Goal: Obtain resource: Obtain resource

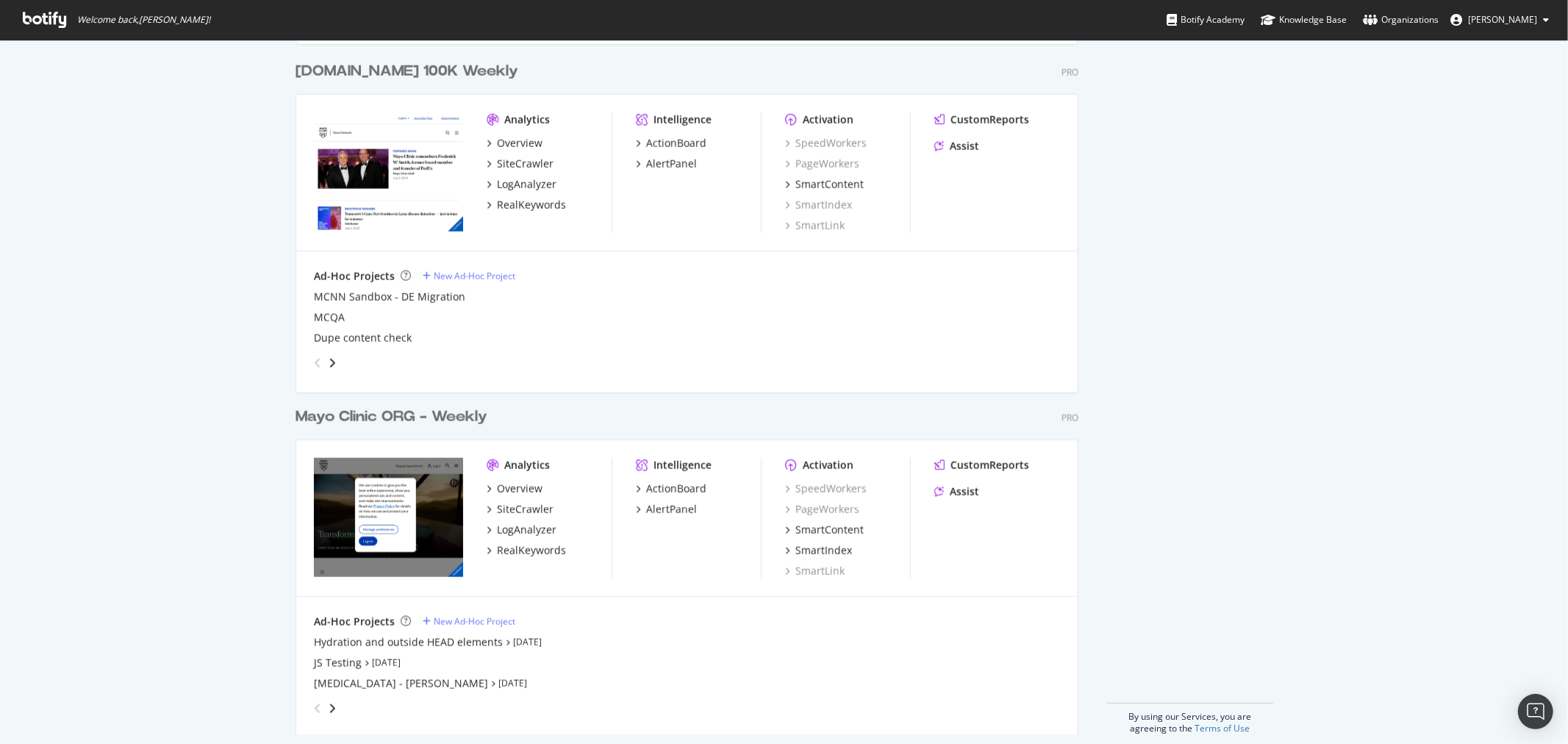
scroll to position [1473, 0]
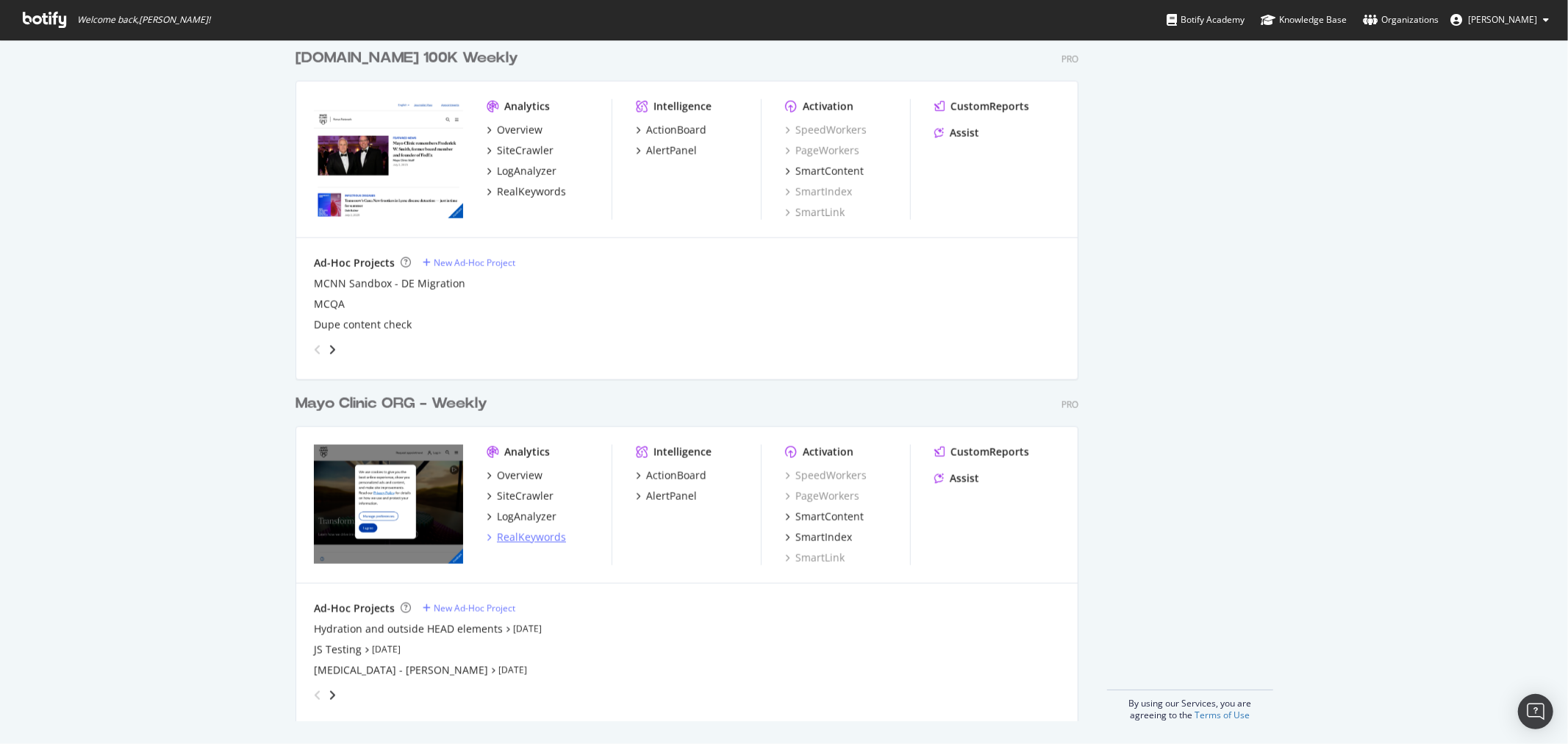
click at [514, 538] on div "RealKeywords" at bounding box center [532, 538] width 69 height 15
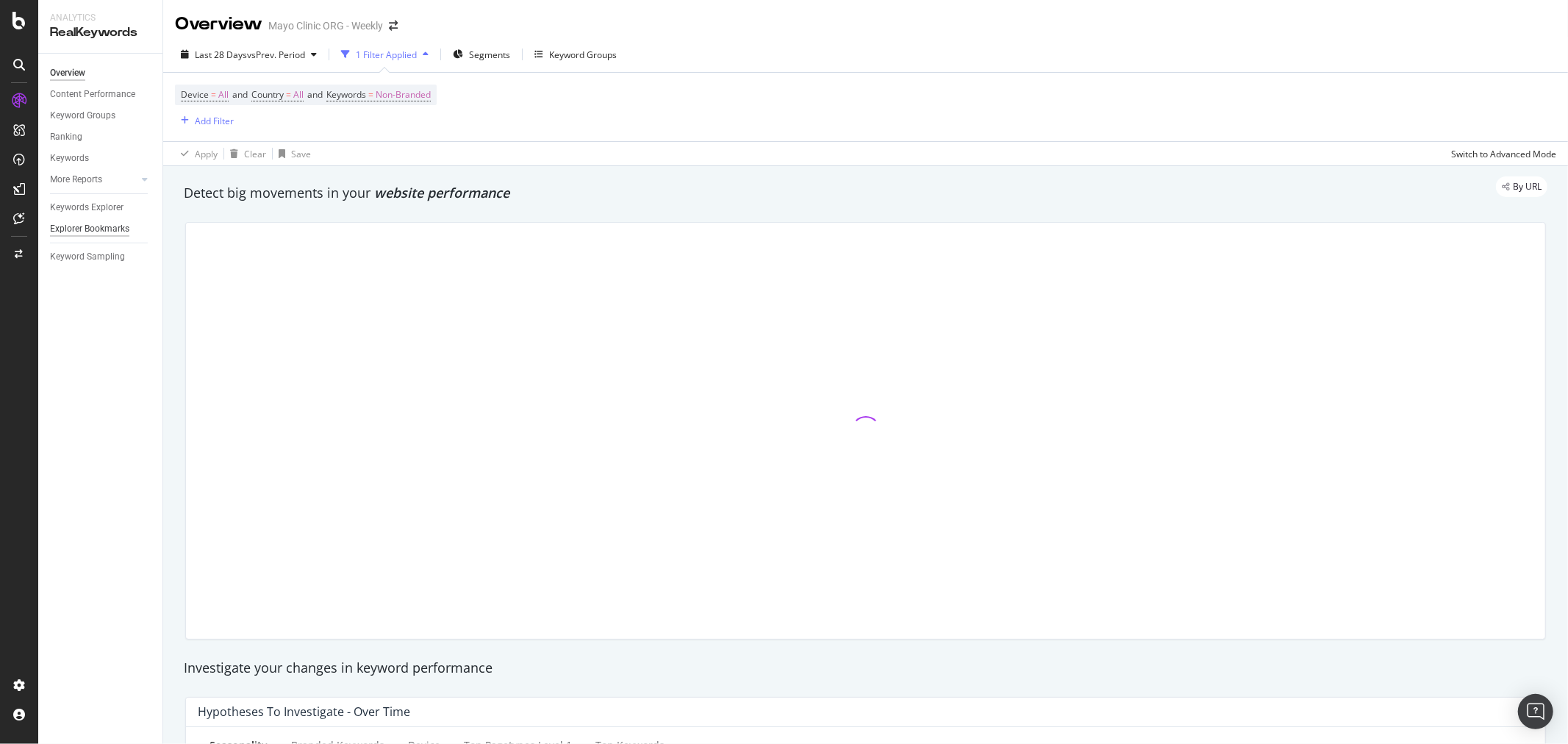
click at [96, 225] on div "Explorer Bookmarks" at bounding box center [90, 229] width 80 height 16
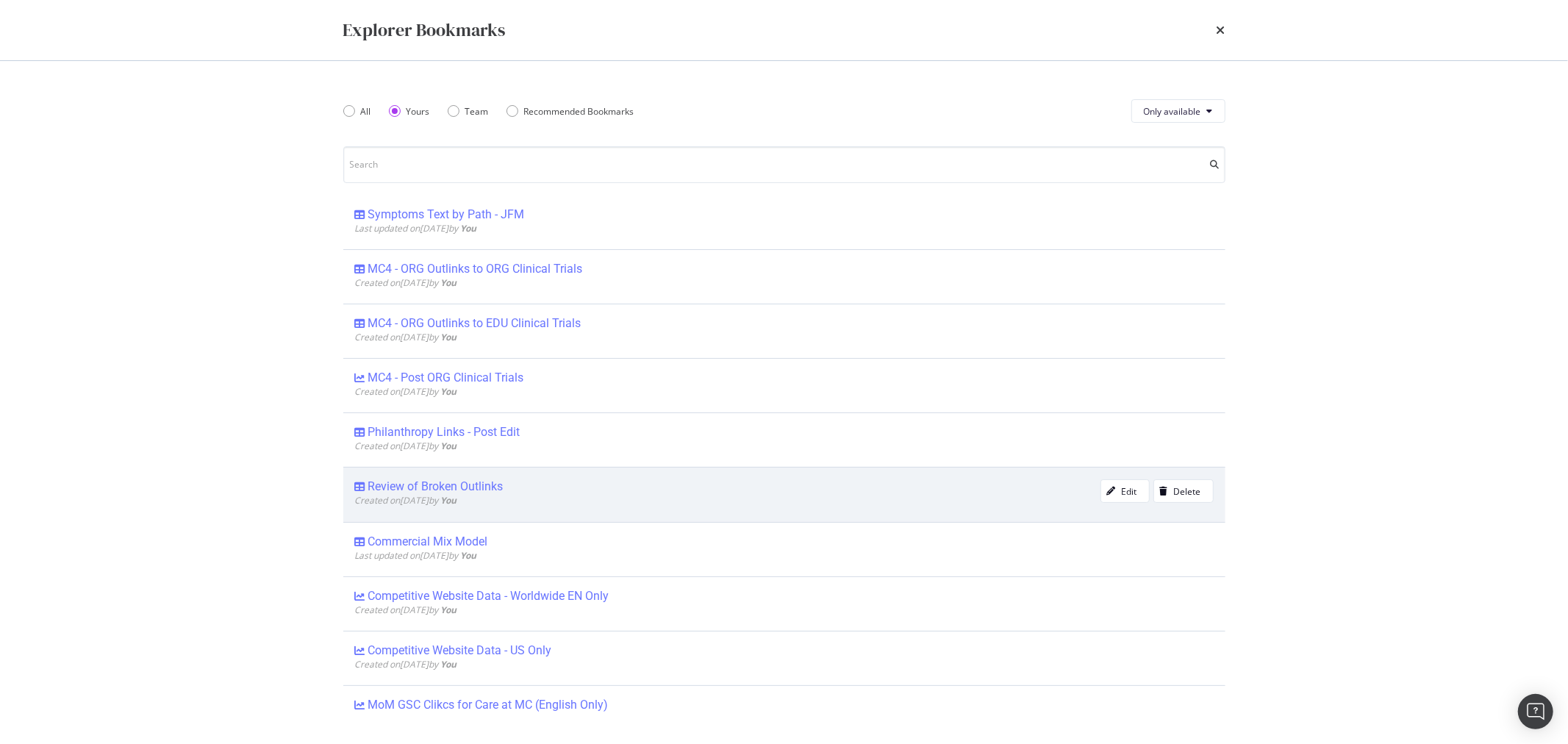
scroll to position [254, 0]
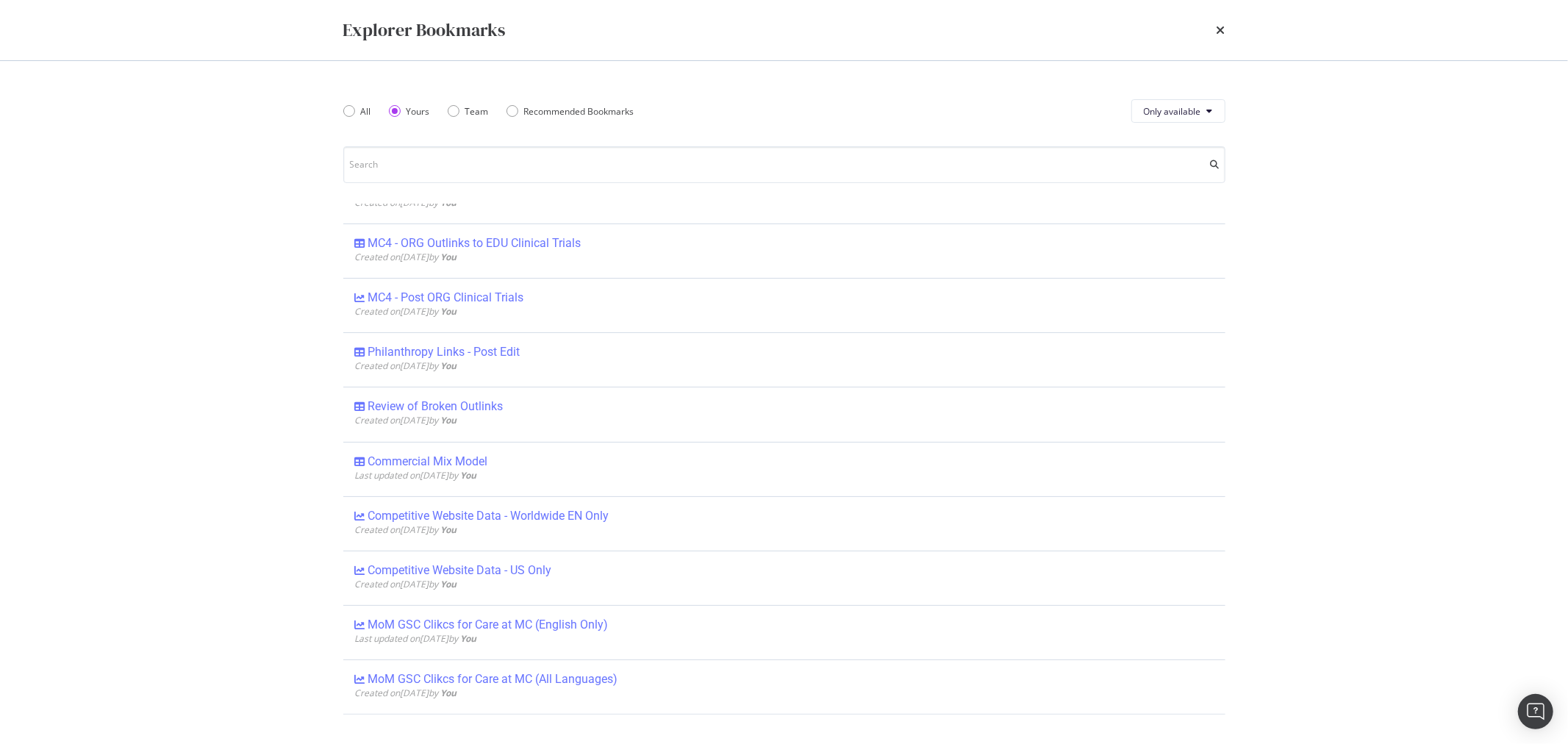
click at [136, 352] on div "Explorer Bookmarks All Yours Team Recommended Bookmarks Only available /es-es/ …" at bounding box center [784, 372] width 1568 height 744
click at [1216, 33] on div "Explorer Bookmarks" at bounding box center [785, 30] width 883 height 25
click at [1218, 30] on icon "times" at bounding box center [1221, 30] width 9 height 12
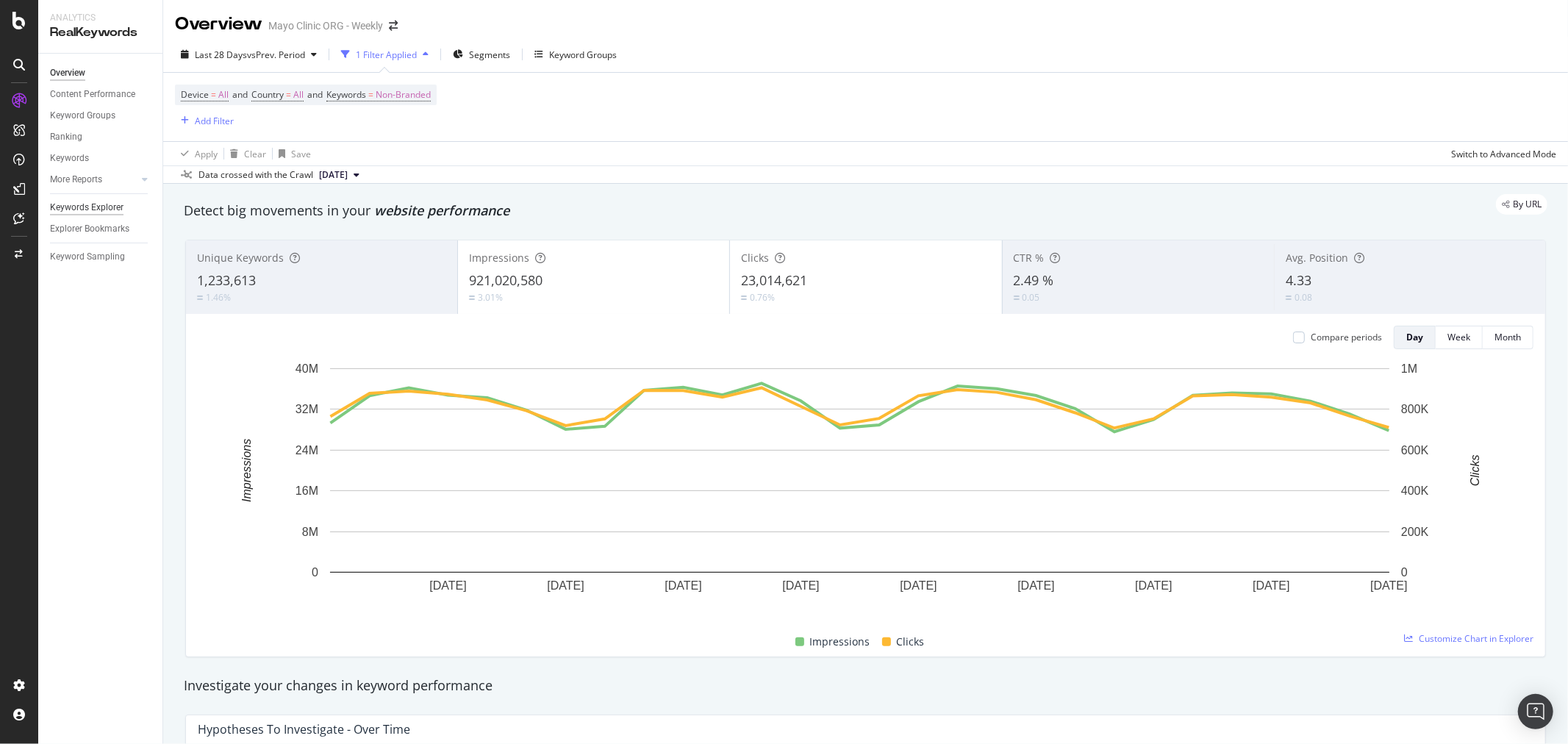
click at [108, 211] on div "Keywords Explorer" at bounding box center [86, 207] width 73 height 16
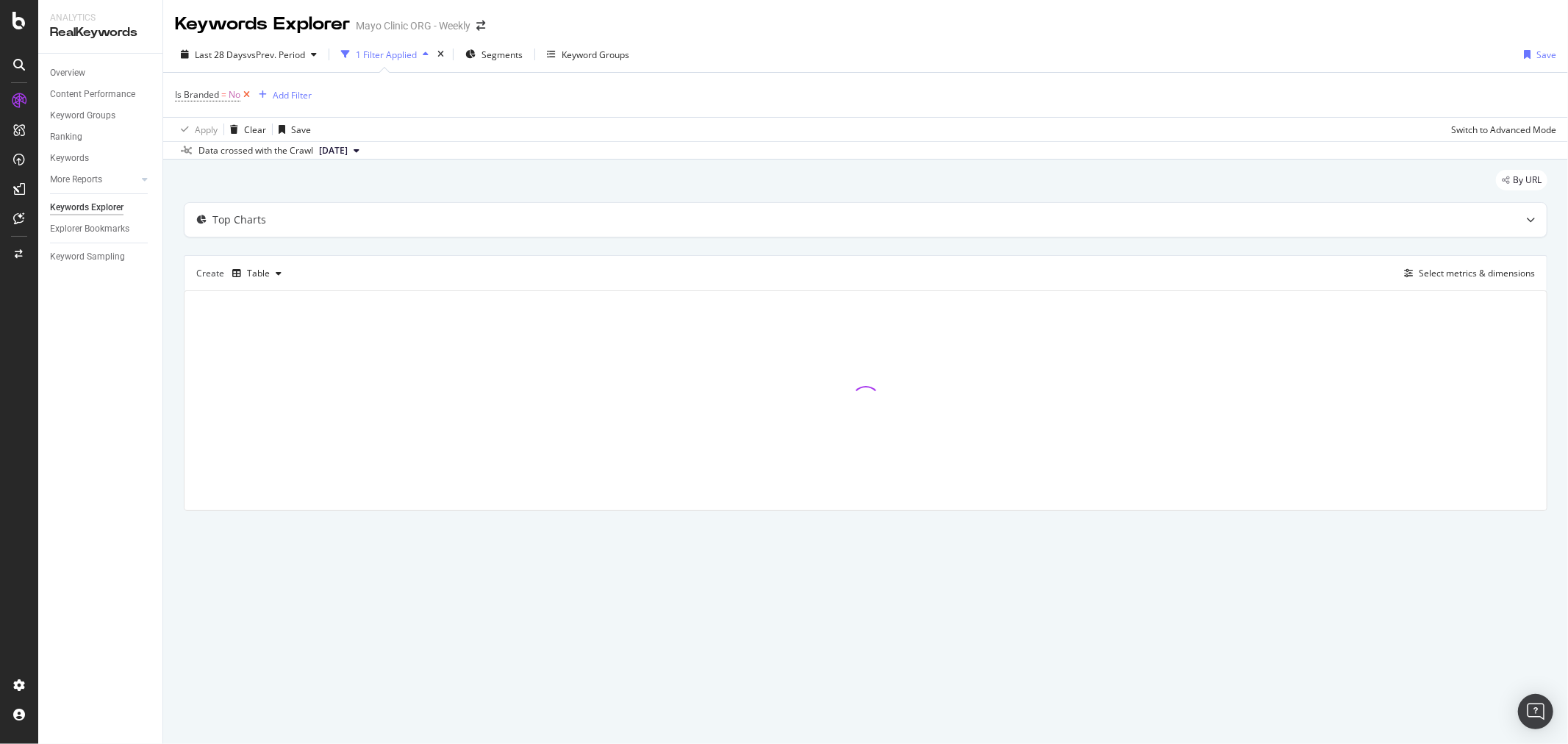
click at [247, 98] on icon at bounding box center [247, 95] width 12 height 15
click at [570, 178] on div "By URL" at bounding box center [865, 183] width 1363 height 32
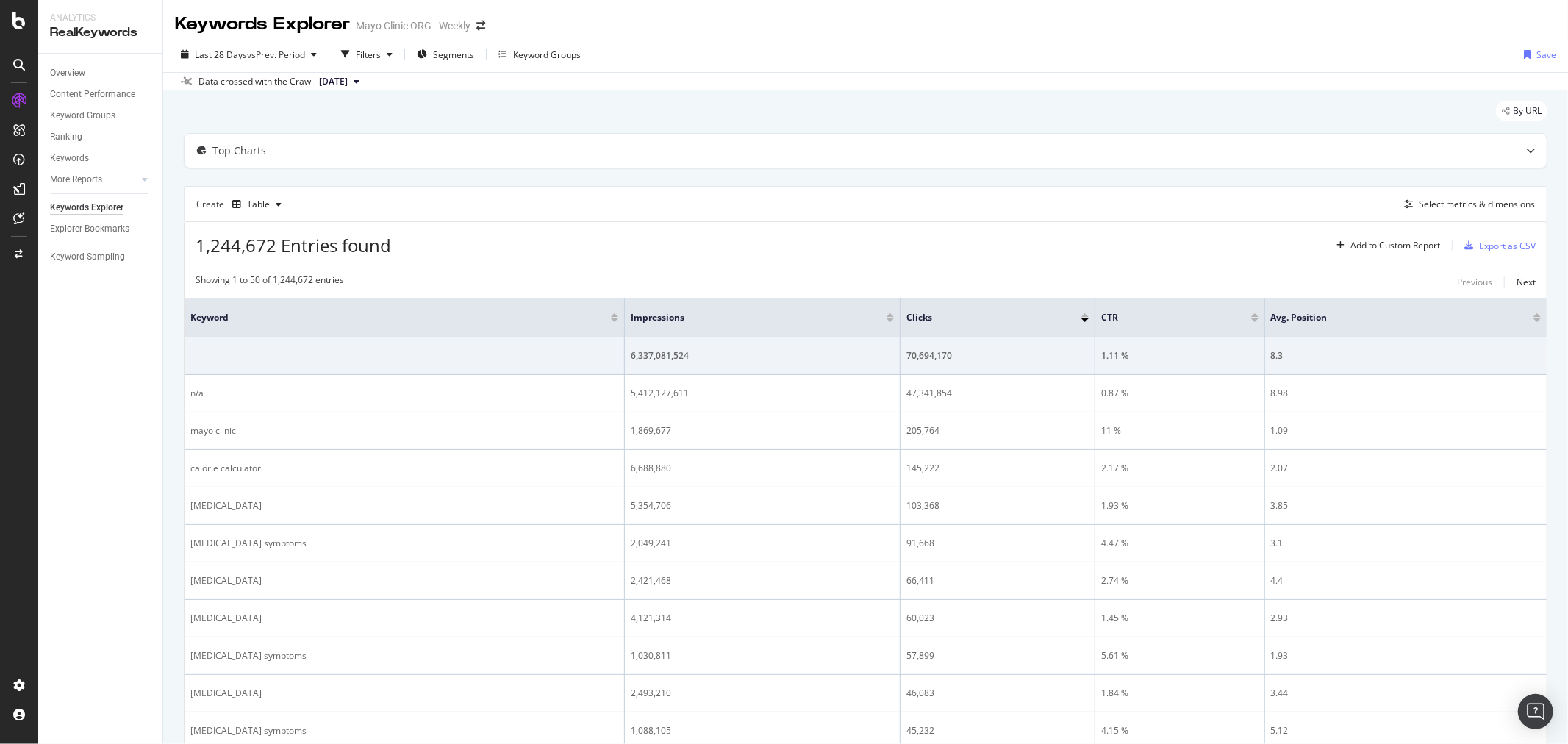
drag, startPoint x: 1398, startPoint y: 246, endPoint x: 1245, endPoint y: 265, distance: 154.2
click at [1459, 202] on div "Select metrics & dimensions" at bounding box center [1477, 204] width 116 height 12
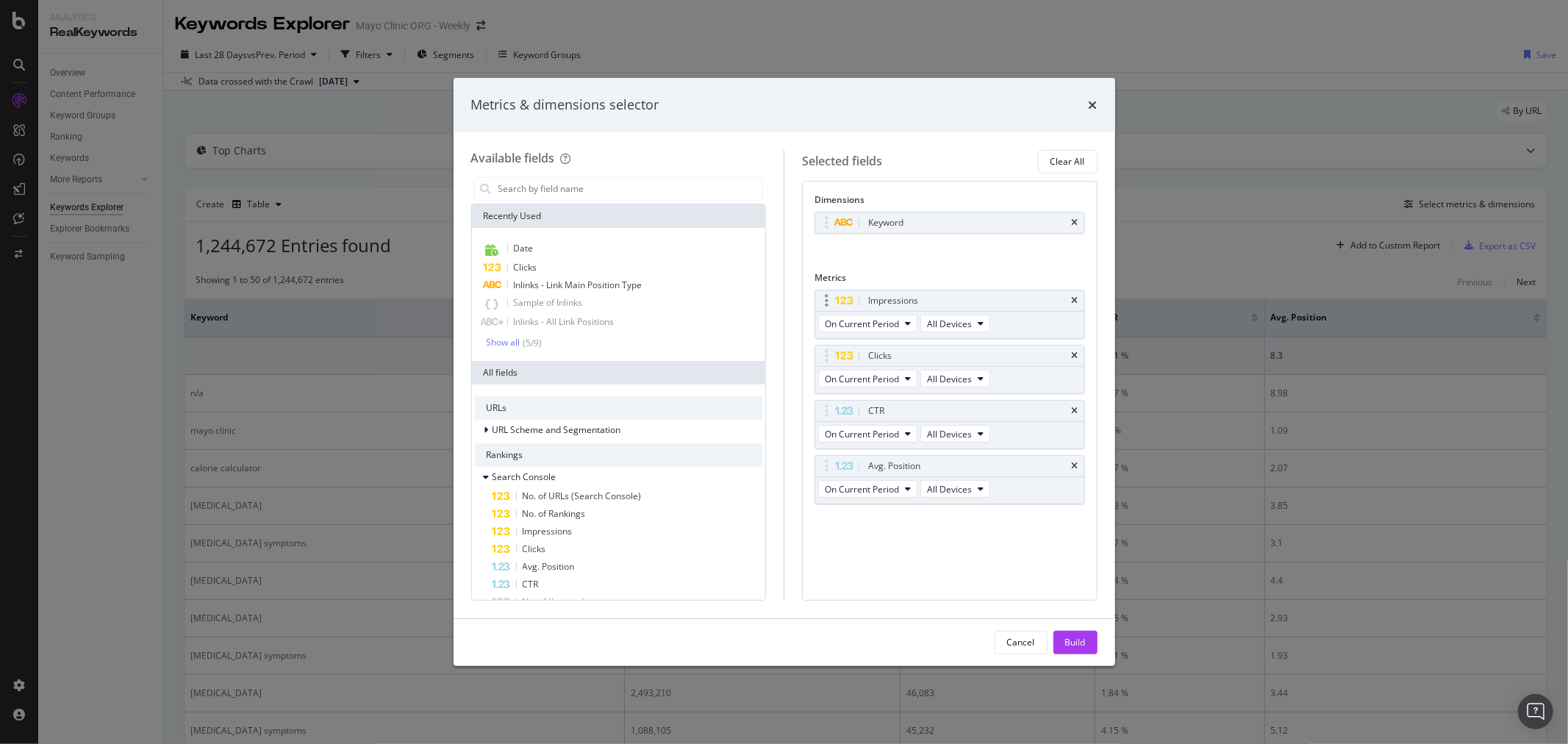
click at [1070, 297] on div "Impressions" at bounding box center [949, 300] width 269 height 21
click at [1074, 300] on icon "times" at bounding box center [1075, 301] width 7 height 9
drag, startPoint x: 1077, startPoint y: 344, endPoint x: 1073, endPoint y: 354, distance: 10.8
click at [1074, 350] on div "CTR On Current Period All Devices" at bounding box center [949, 370] width 270 height 49
click at [1073, 354] on icon "times" at bounding box center [1075, 356] width 7 height 9
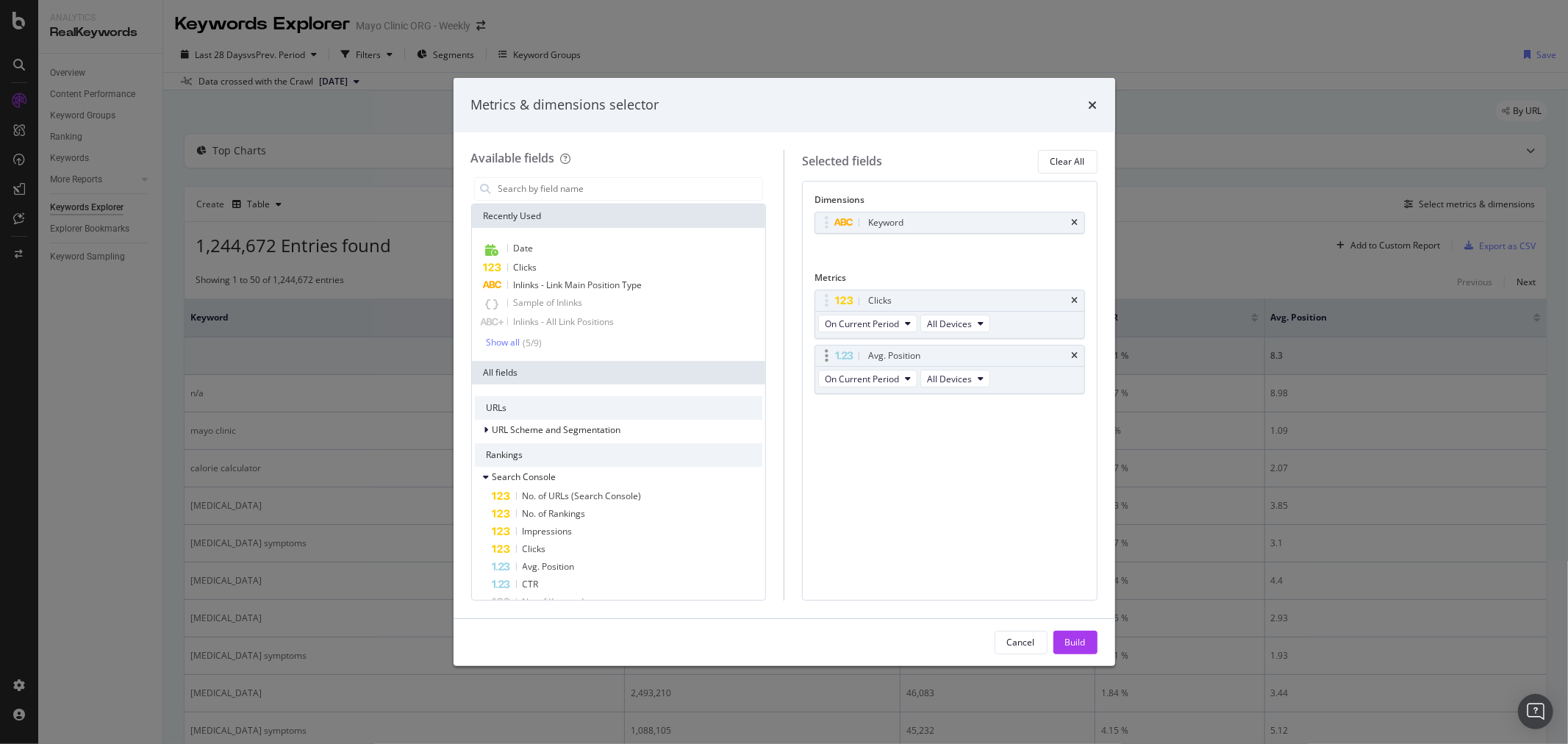
click at [1069, 362] on div "Avg. Position" at bounding box center [949, 355] width 269 height 21
click at [1072, 354] on icon "times" at bounding box center [1075, 356] width 7 height 9
click at [1073, 224] on icon "times" at bounding box center [1075, 223] width 7 height 9
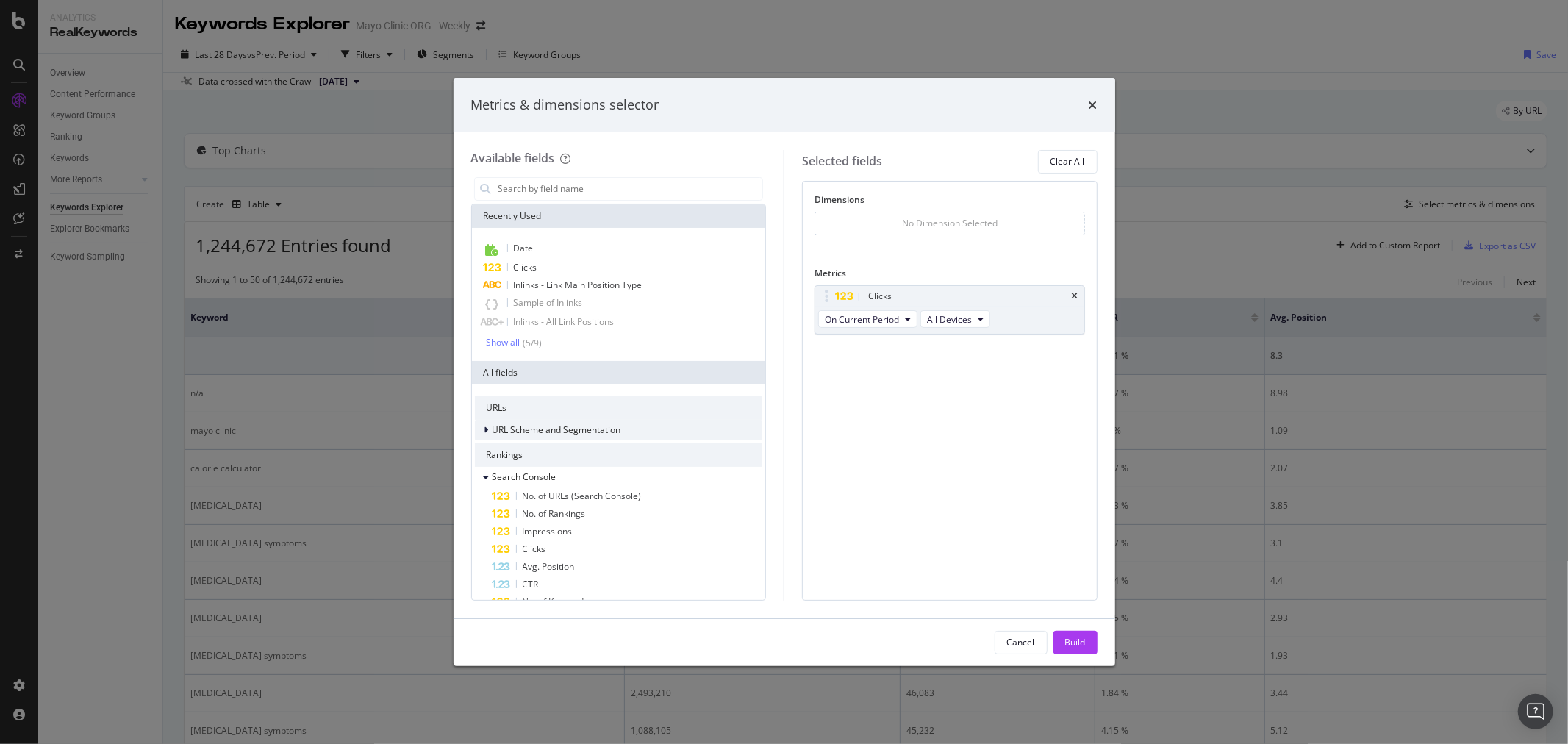
click at [519, 436] on div "URL Scheme and Segmentation" at bounding box center [556, 429] width 129 height 12
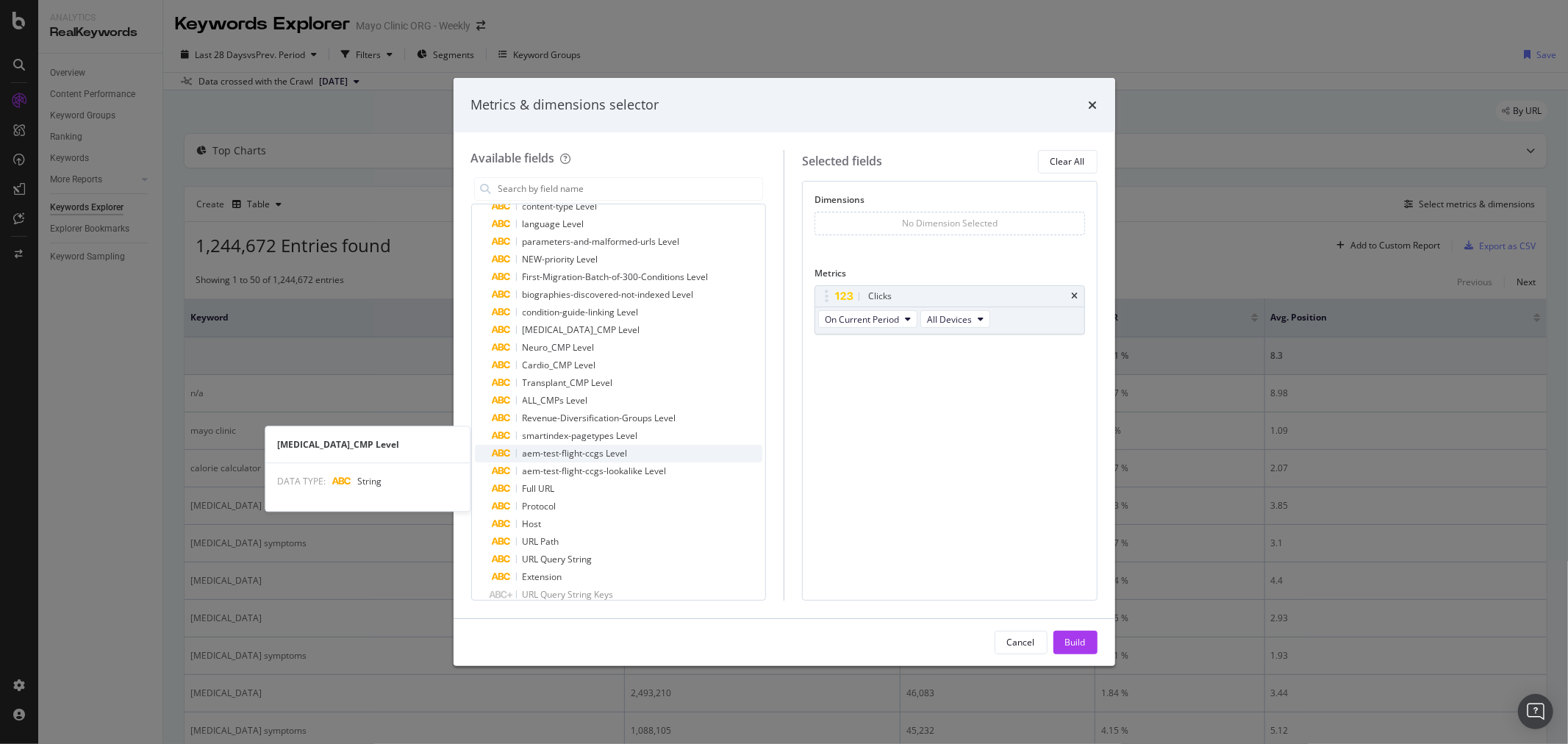
scroll to position [326, 0]
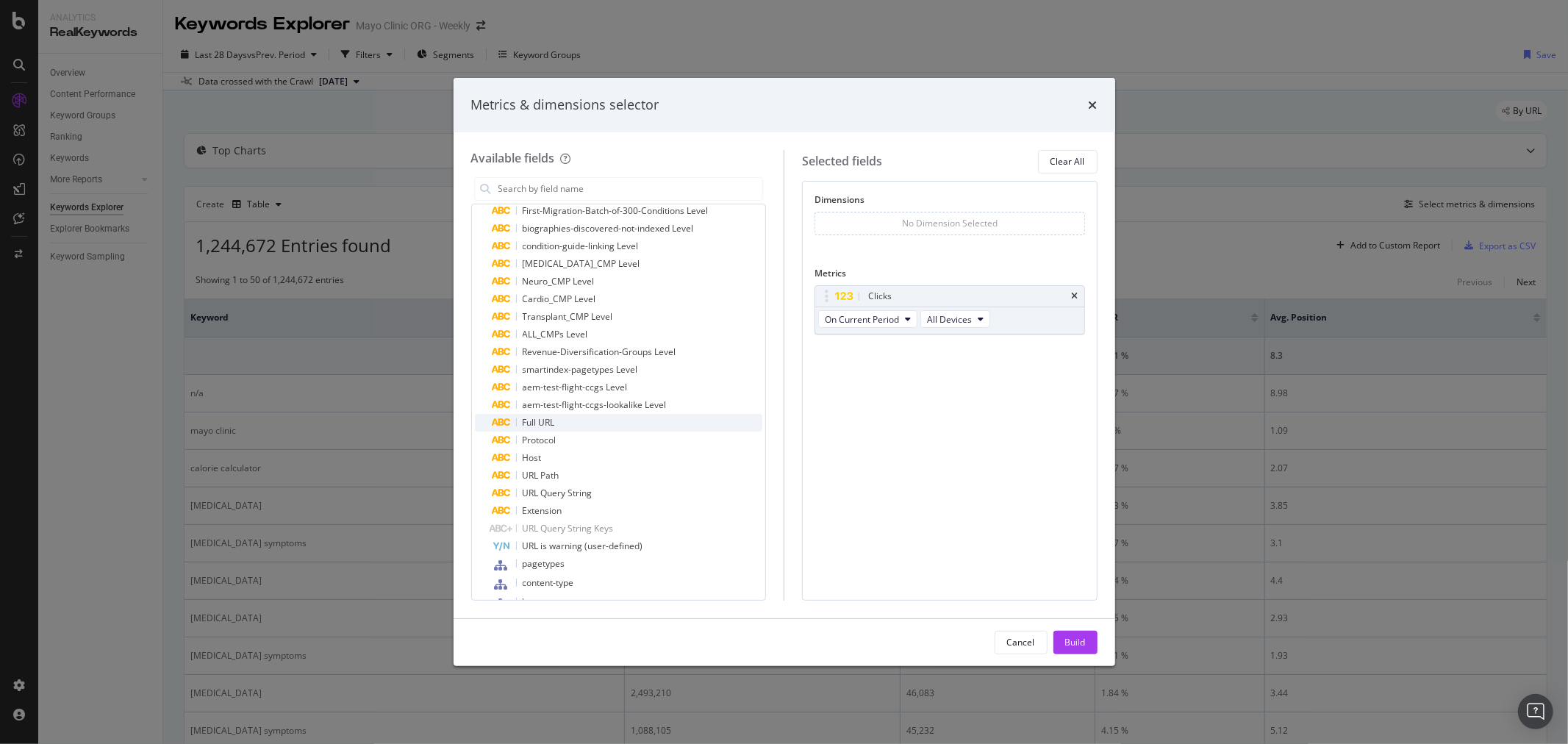
click at [584, 419] on div "Full URL" at bounding box center [627, 423] width 270 height 17
click at [1071, 640] on div "Build" at bounding box center [1075, 642] width 21 height 12
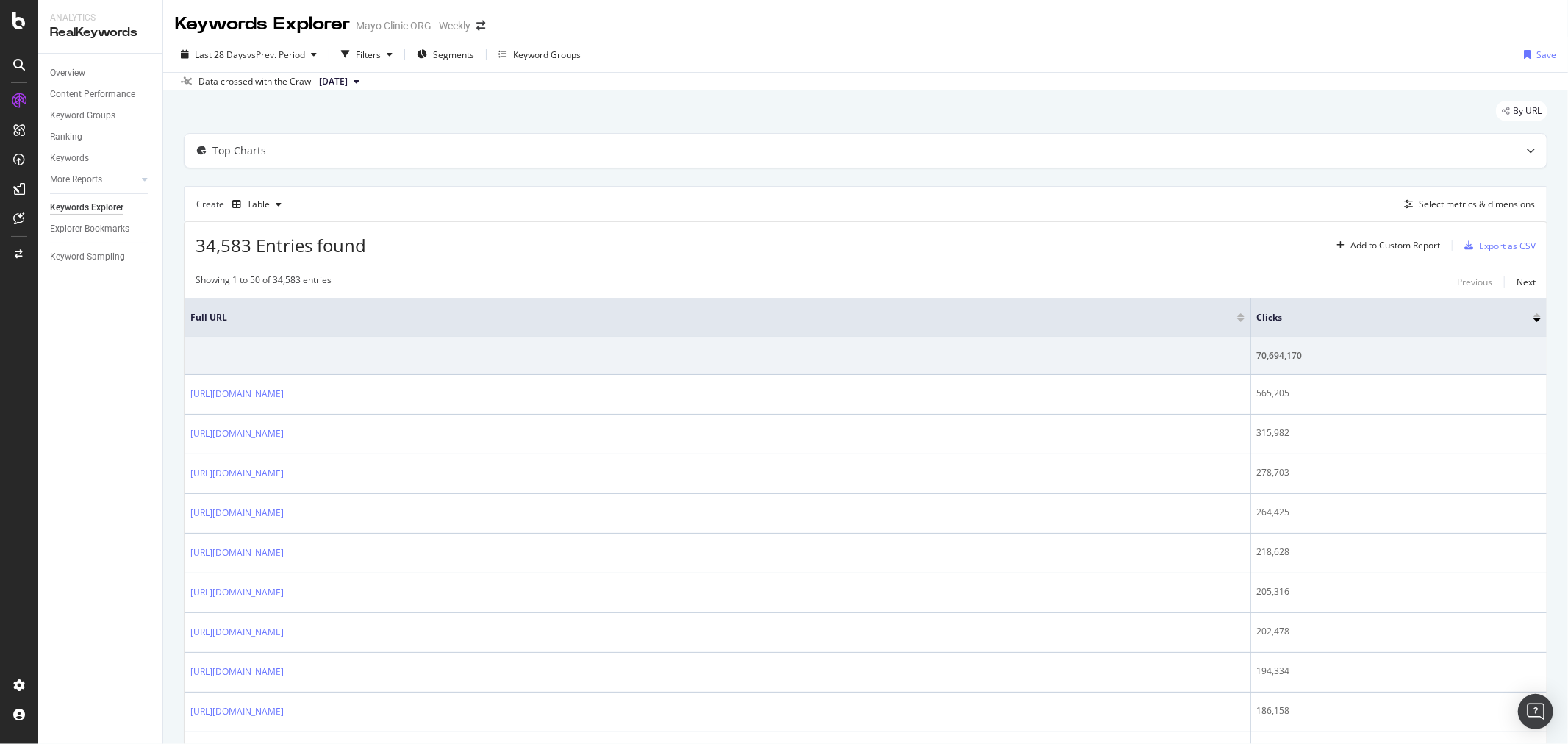
drag, startPoint x: 1532, startPoint y: 148, endPoint x: 1567, endPoint y: 148, distance: 35.0
click at [1532, 148] on div at bounding box center [1530, 150] width 32 height 34
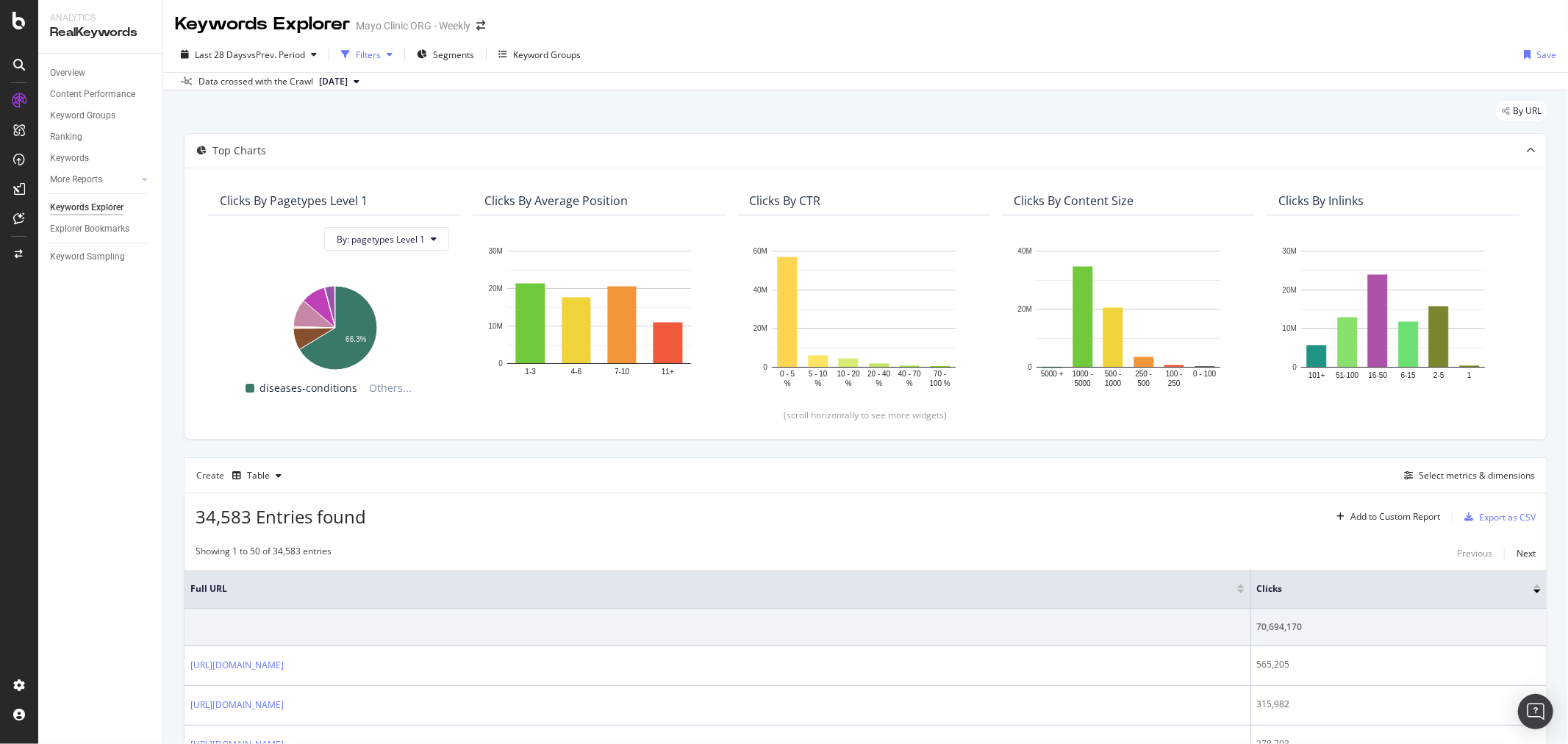
click at [350, 54] on icon "button" at bounding box center [345, 54] width 9 height 9
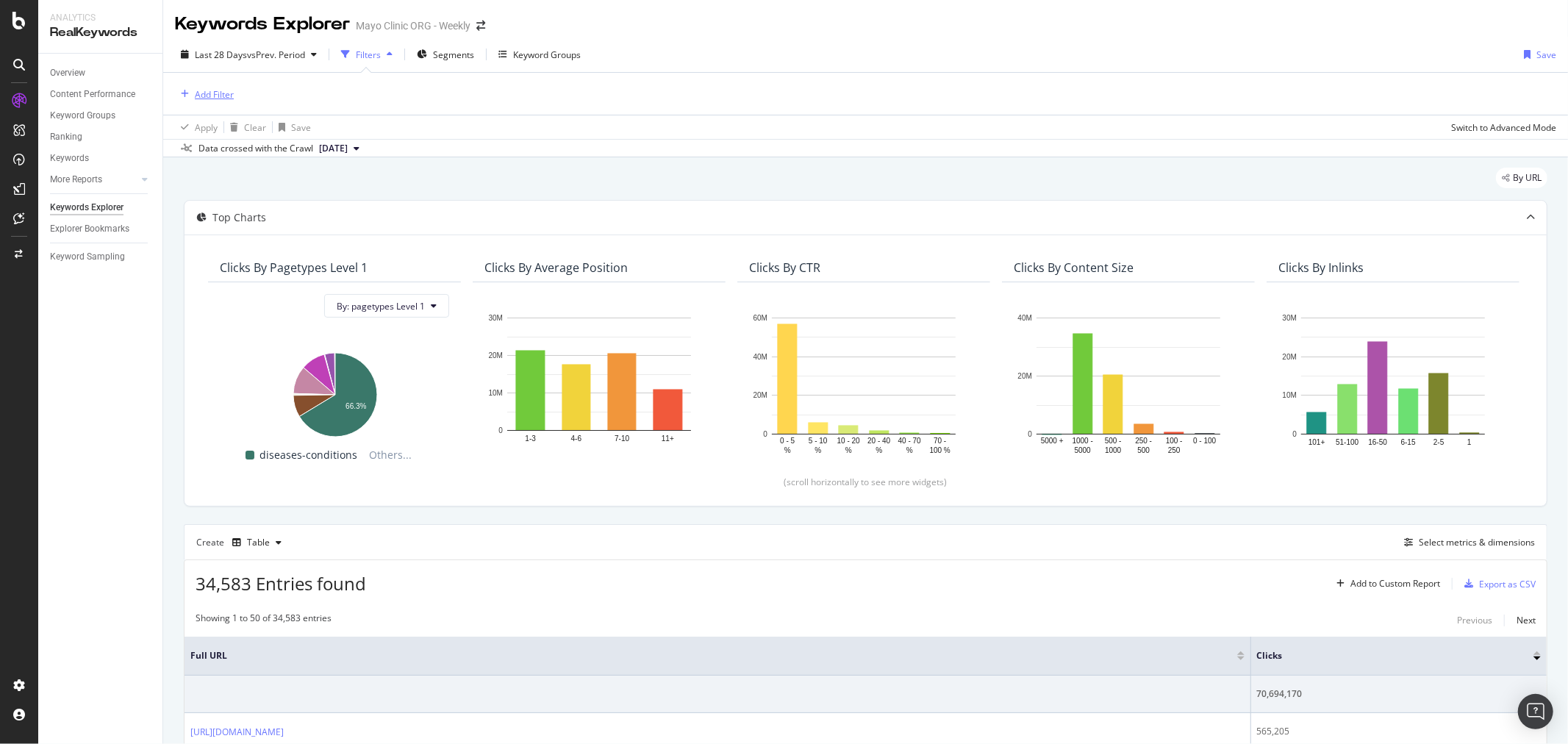
click at [214, 88] on div "Add Filter" at bounding box center [214, 94] width 39 height 12
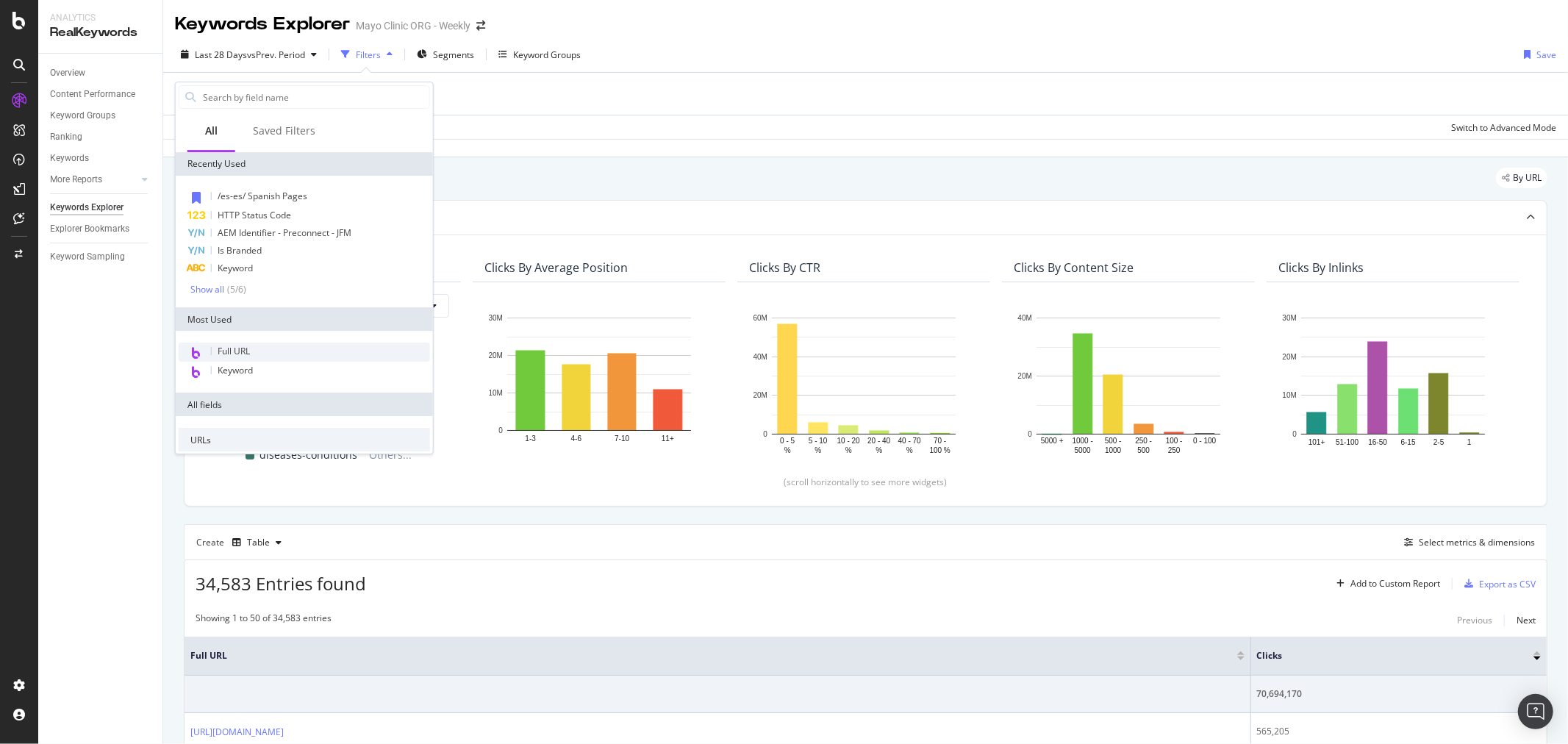
click at [241, 351] on span "Full URL" at bounding box center [233, 351] width 32 height 12
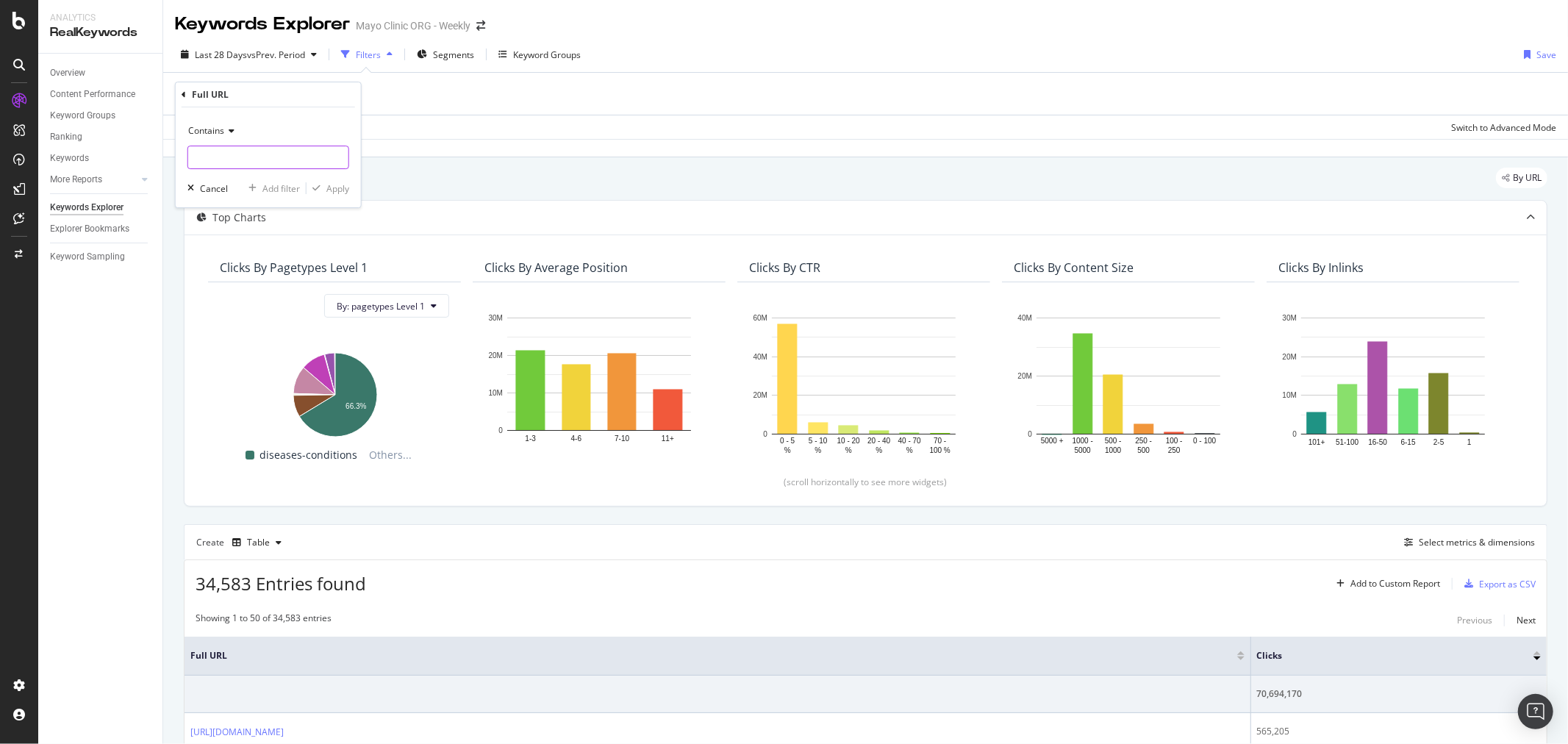
click at [277, 164] on input "text" at bounding box center [268, 157] width 160 height 24
paste input "https://www.mayoclinic.org/departments-centers/mayo-clinic-cancer-center"
type input "https://www.mayoclinic.org/departments-centers/mayo-clinic-cancer-center"
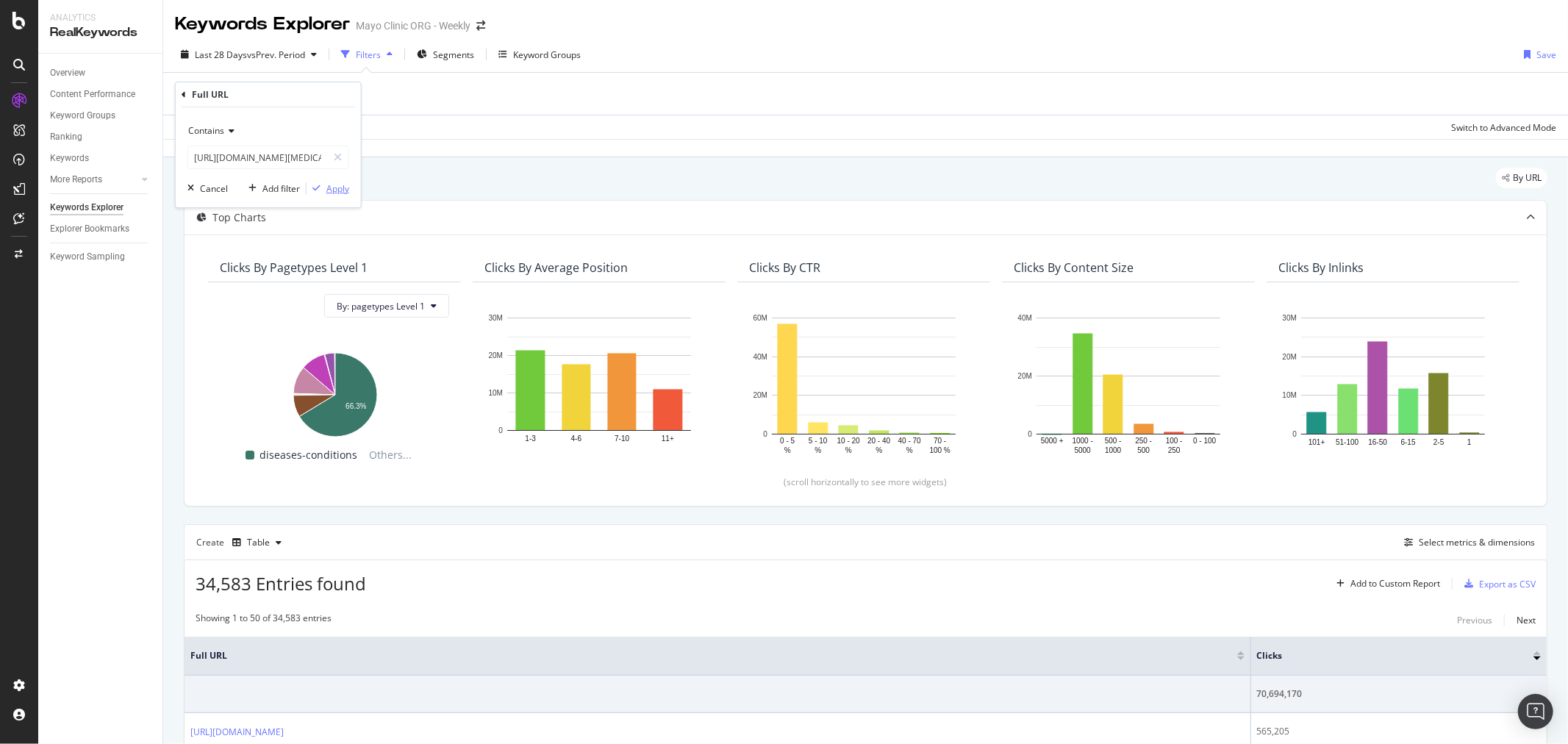
click at [334, 188] on div "Apply" at bounding box center [338, 188] width 23 height 12
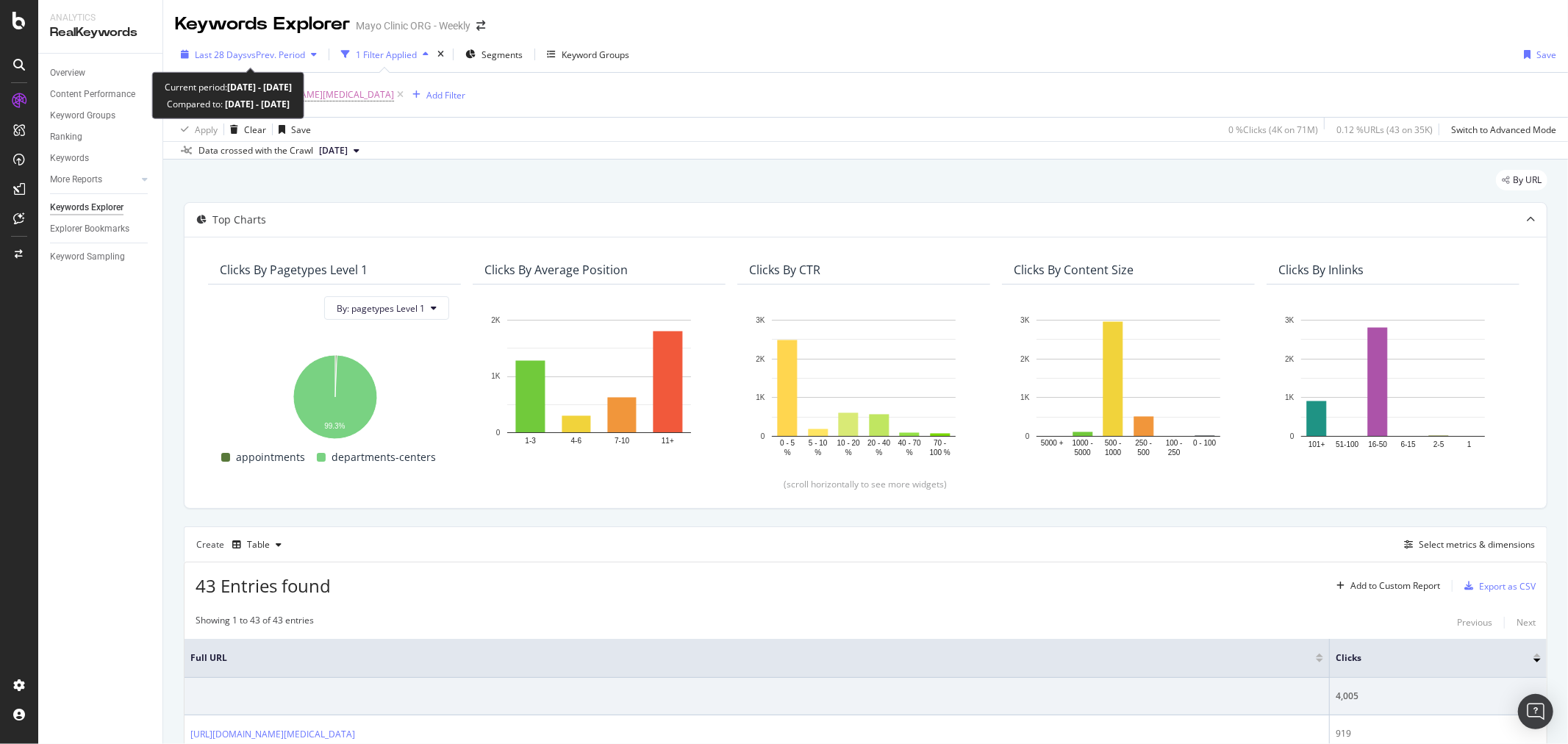
click at [248, 53] on span "vs Prev. Period" at bounding box center [276, 54] width 58 height 12
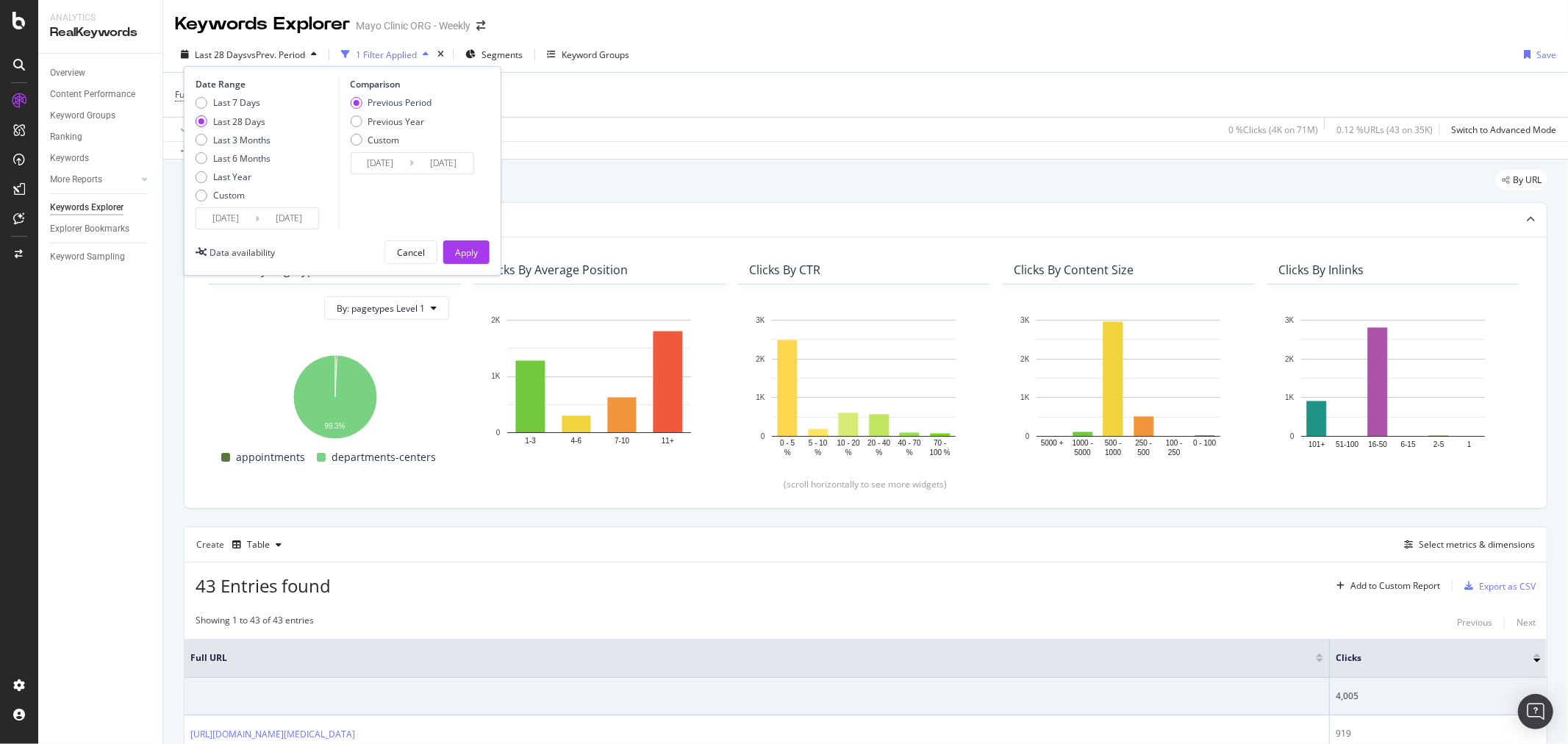
click at [226, 208] on input "2025/07/20" at bounding box center [226, 218] width 59 height 21
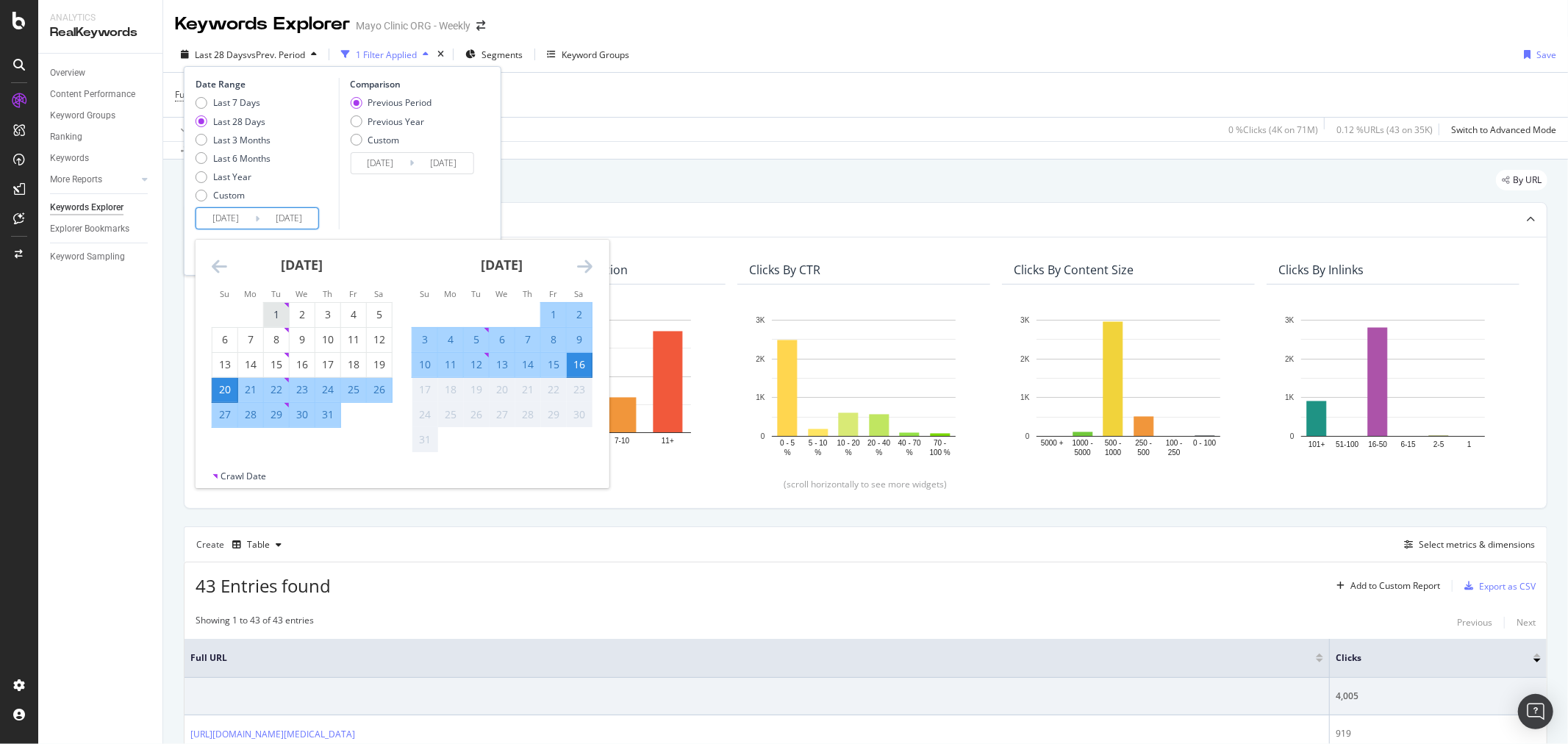
click at [275, 309] on div "1" at bounding box center [276, 315] width 25 height 15
type input "2025/07/01"
type input "2025/05/15"
type input "2025/06/30"
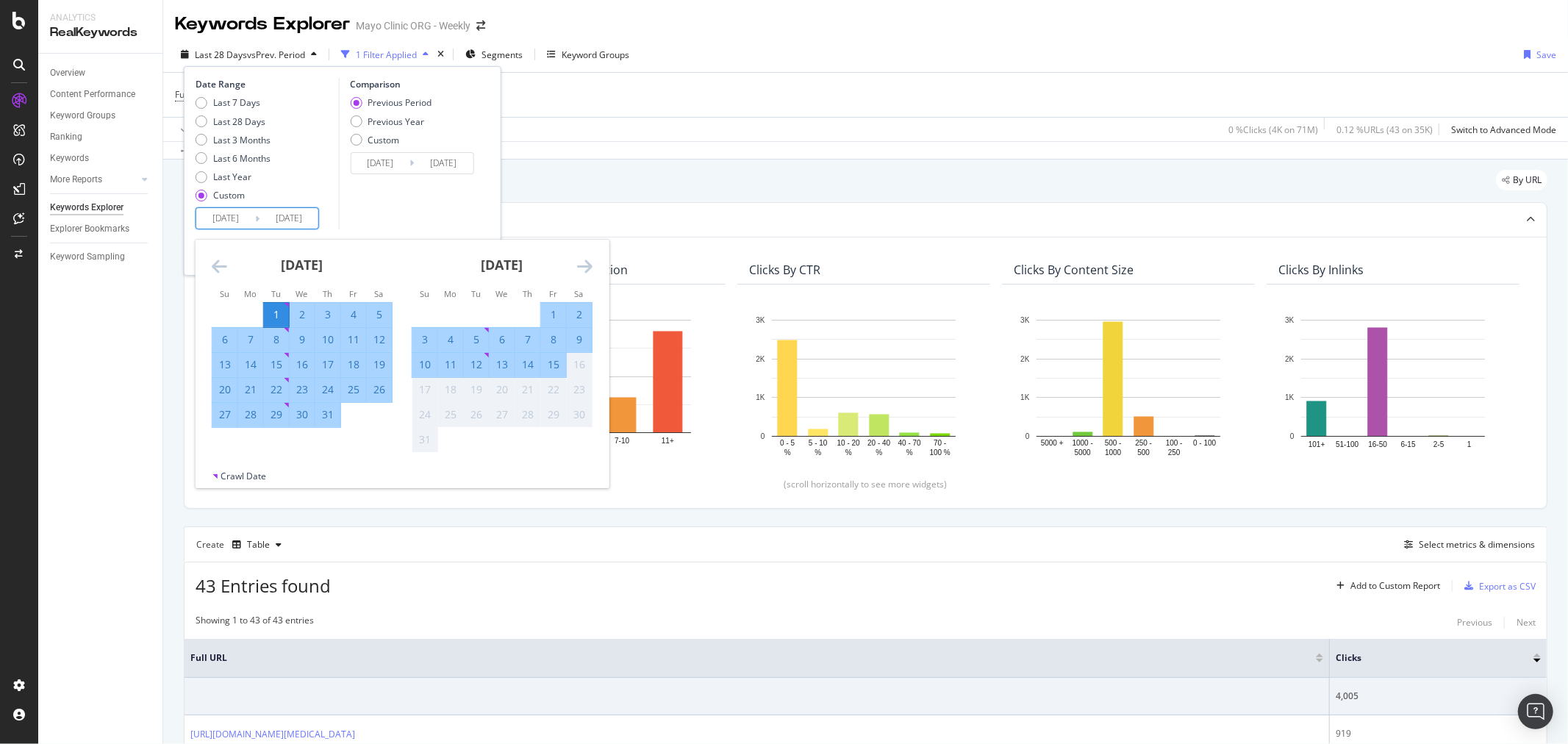
click at [326, 421] on div "31" at bounding box center [328, 415] width 25 height 15
type input "2025/07/31"
type input "2025/05/31"
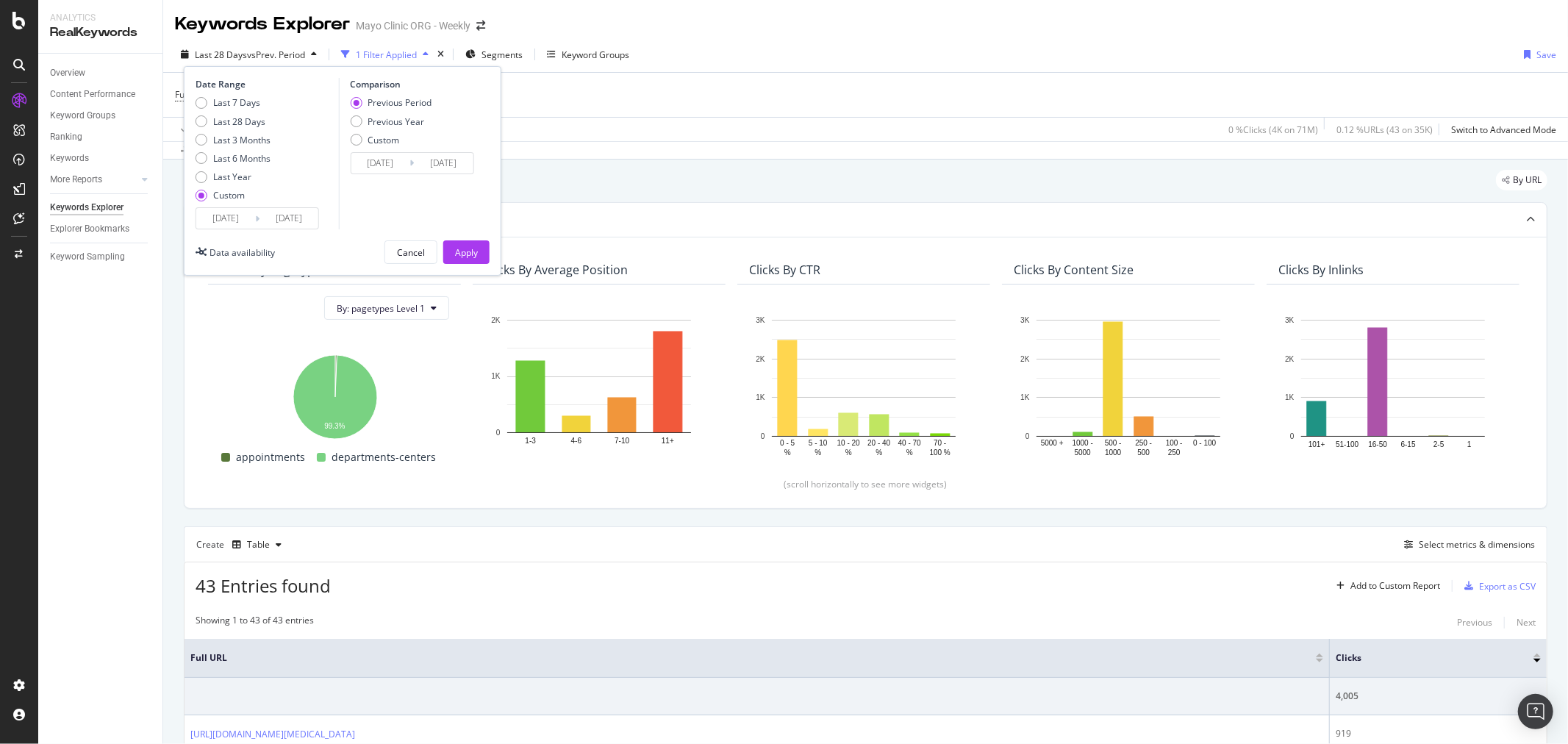
click at [438, 209] on div "Comparison Previous Period Previous Year Custom 2025/05/31 Navigate forward to …" at bounding box center [408, 154] width 140 height 151
click at [471, 252] on div "Apply" at bounding box center [467, 252] width 23 height 12
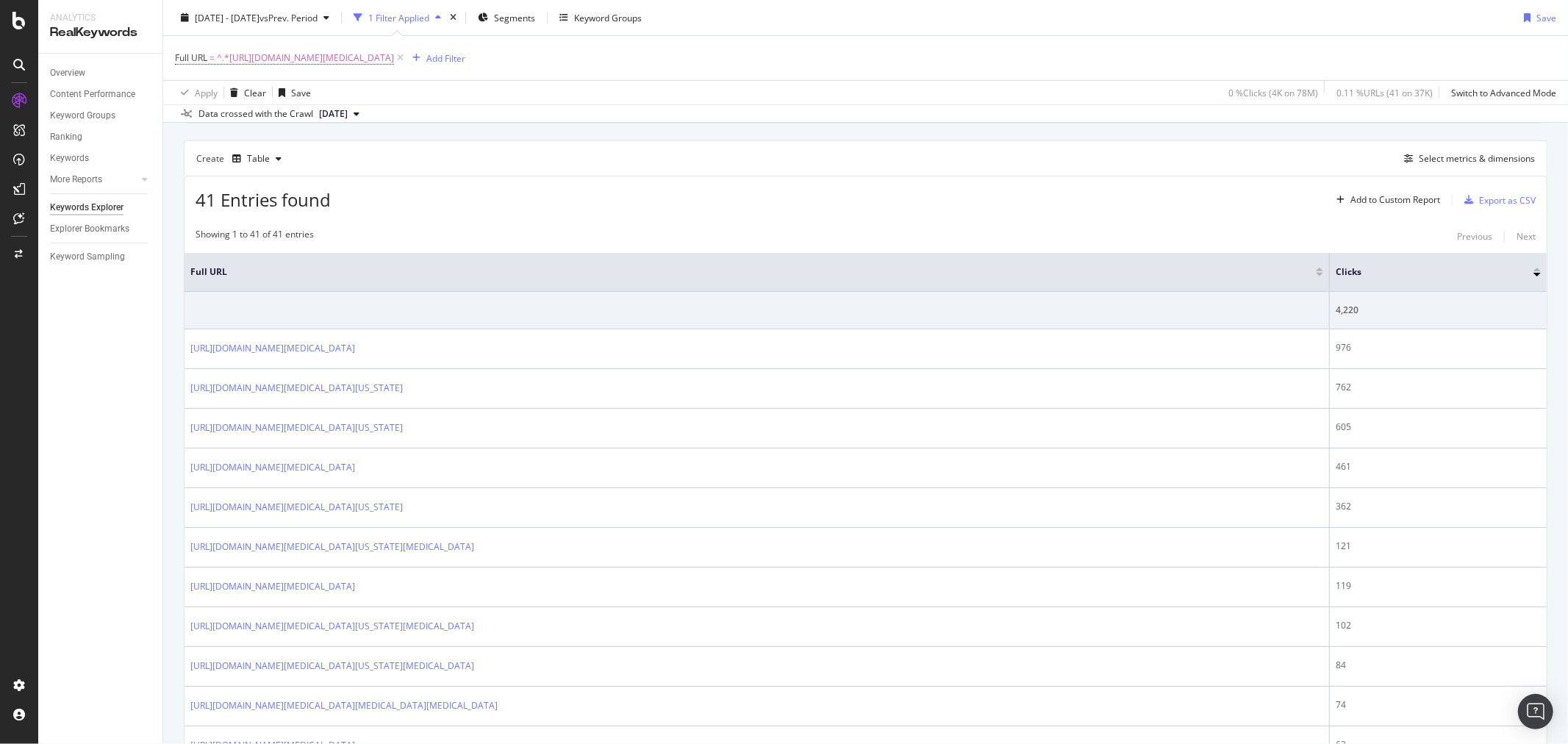
scroll to position [172, 0]
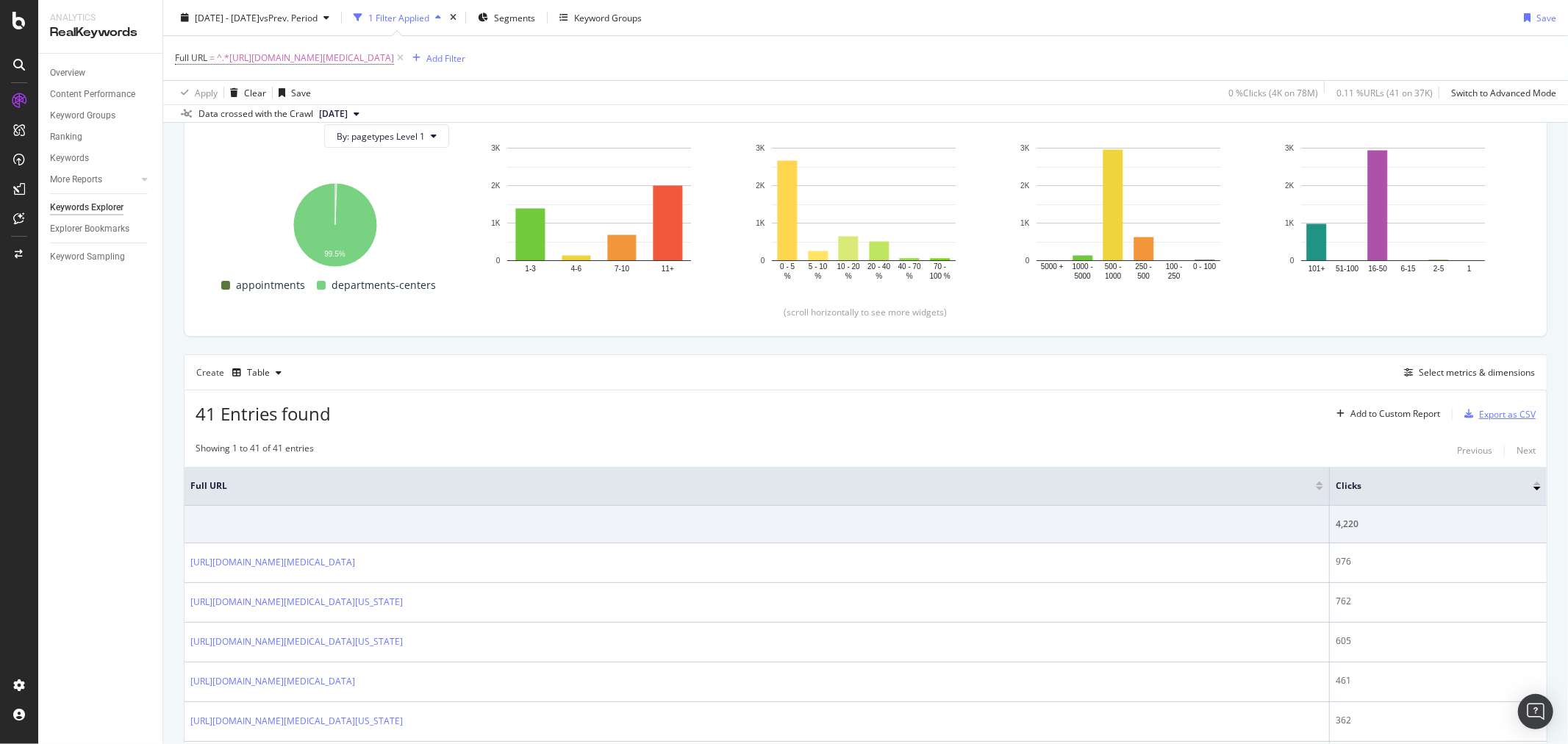
click at [1500, 421] on div "Export as CSV" at bounding box center [1507, 414] width 57 height 12
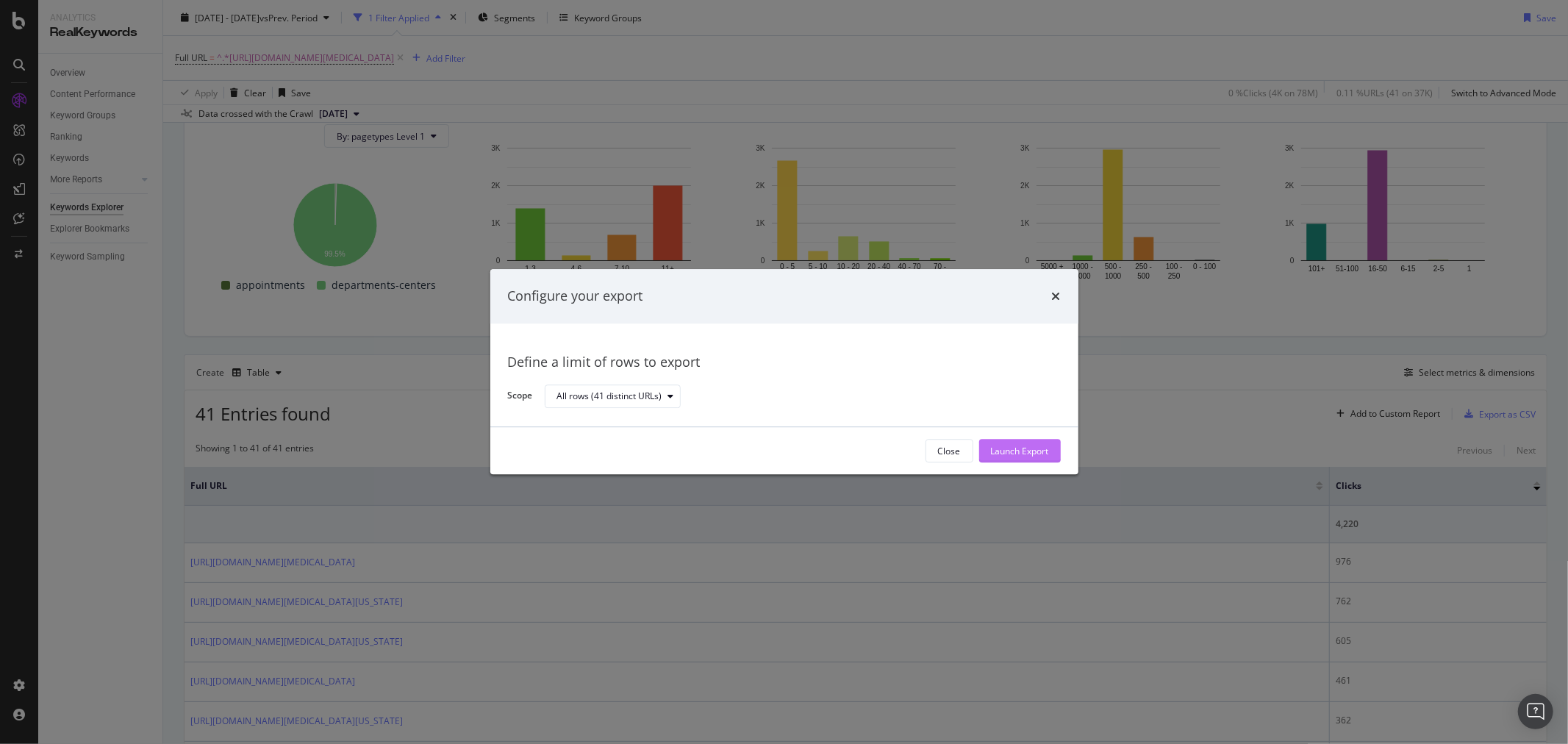
click at [1021, 457] on div "Launch Export" at bounding box center [1020, 451] width 58 height 12
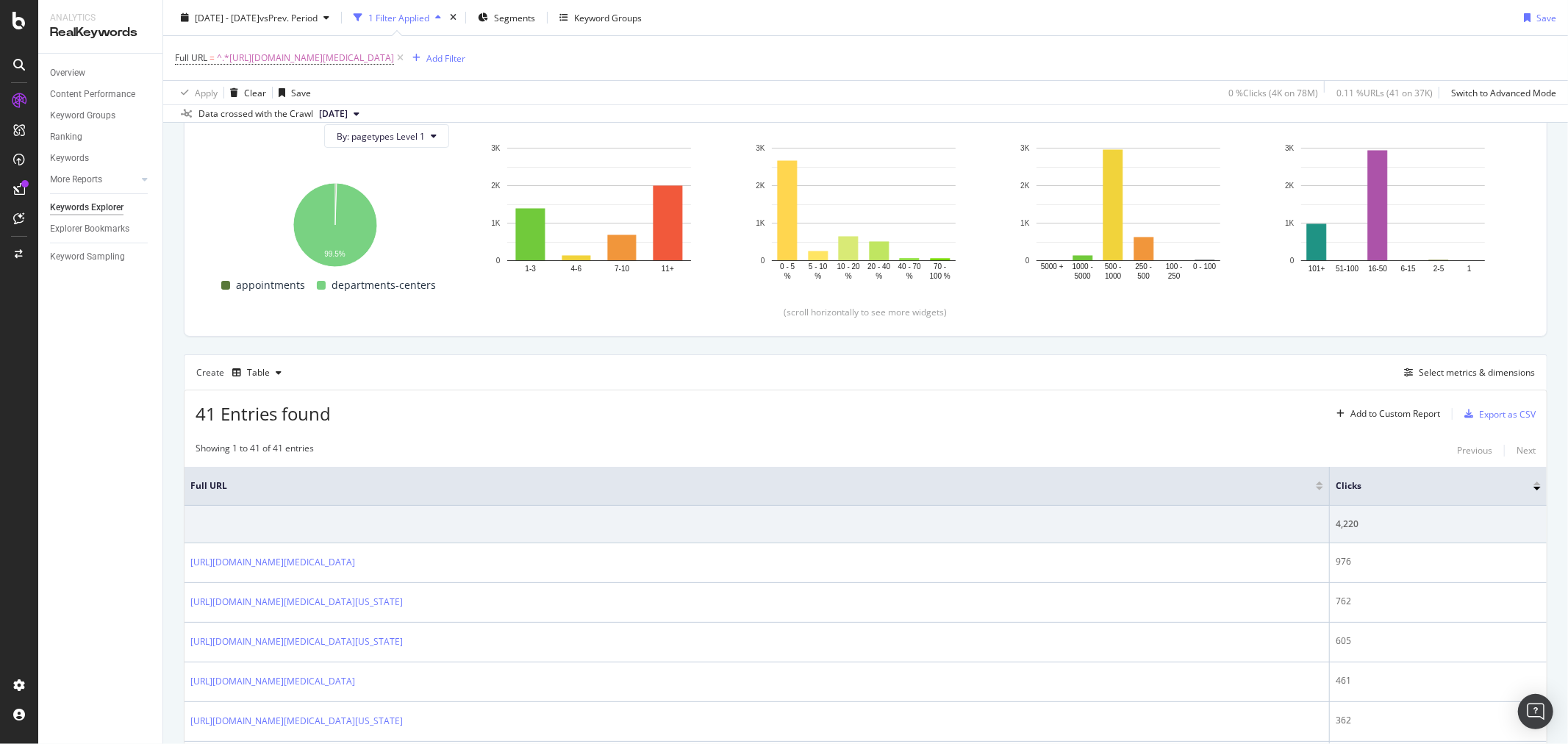
click at [702, 49] on div "Full URL = ^.*https://www.mayoclinic.org/departments-centers/mayo-clinic-cancer…" at bounding box center [865, 58] width 1381 height 44
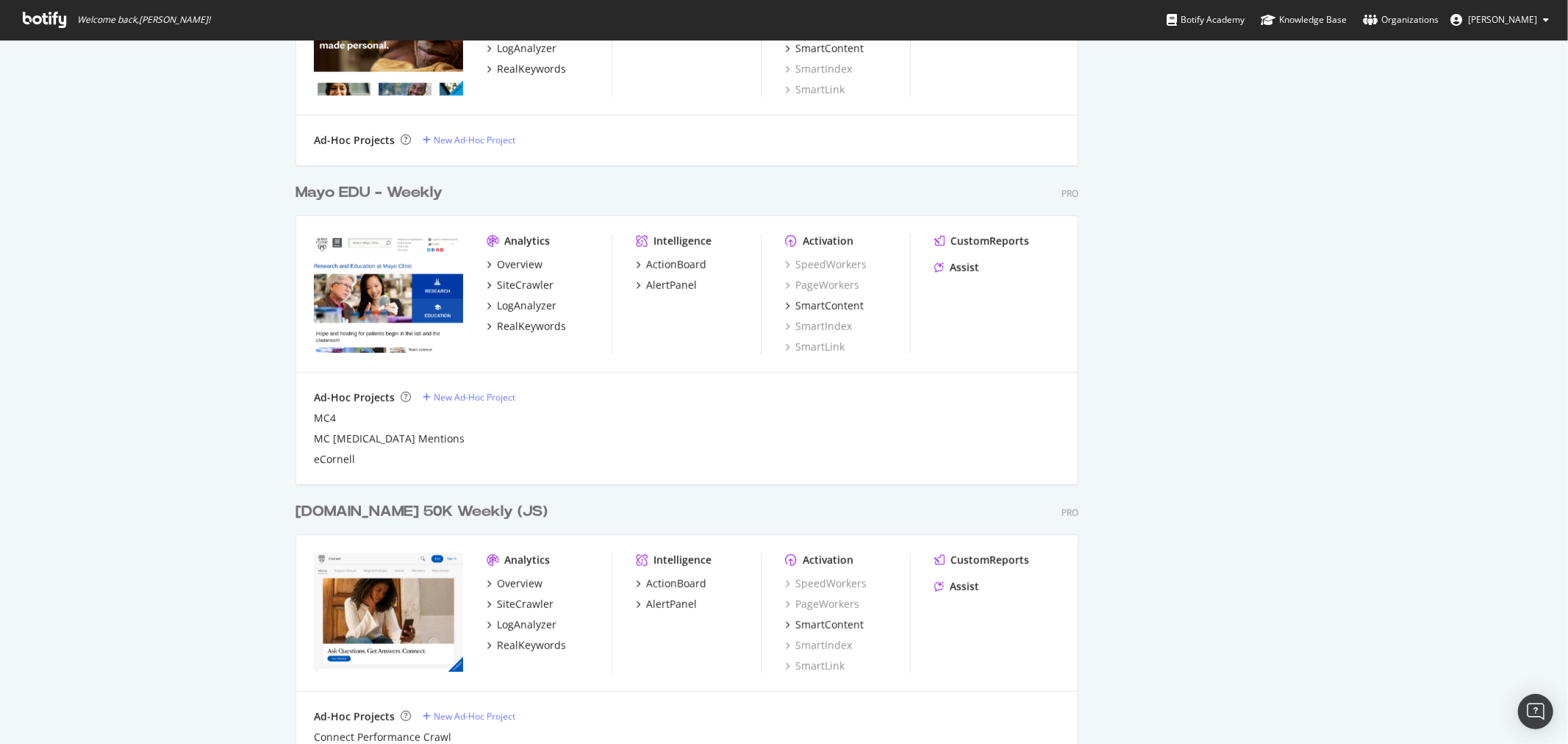
scroll to position [817, 0]
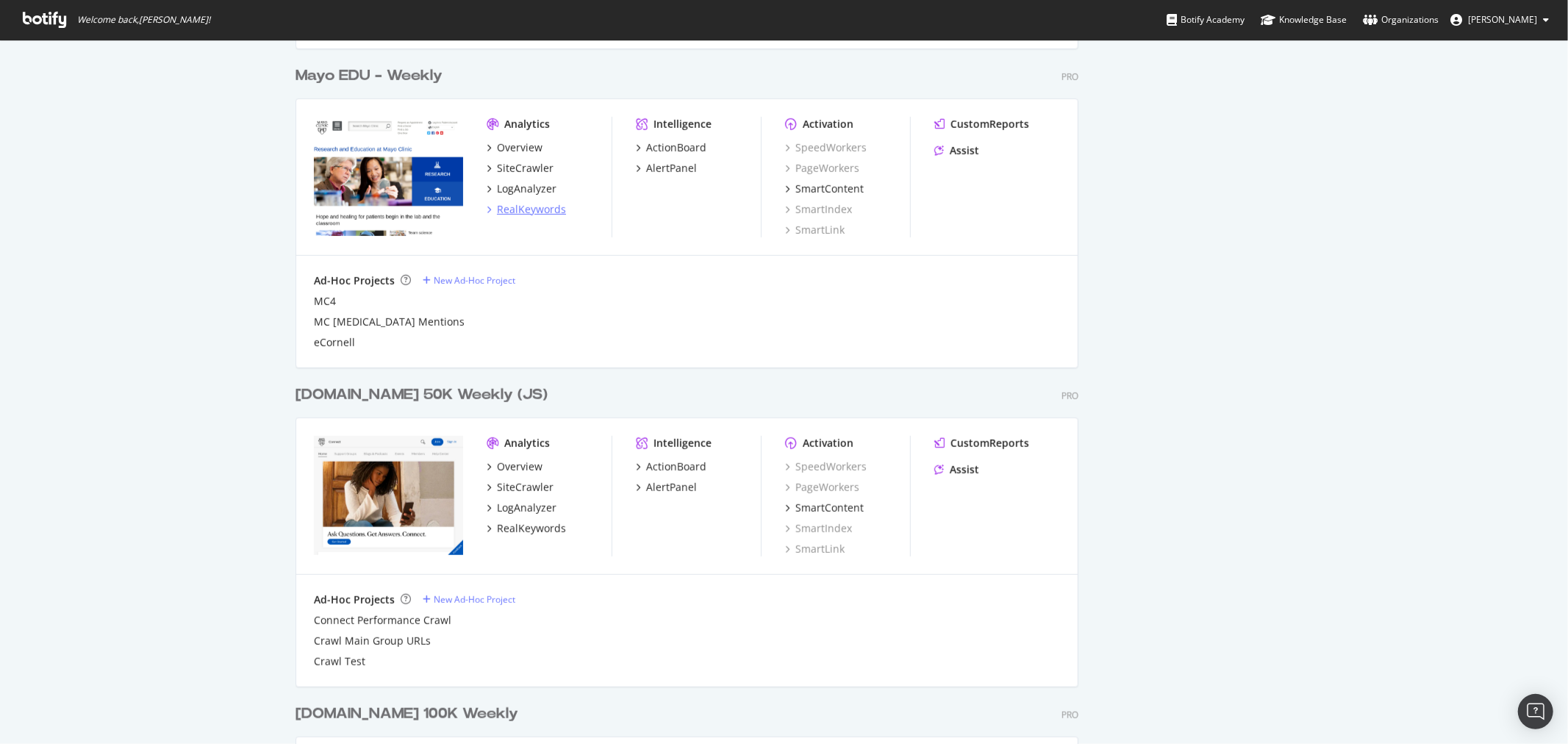
click at [518, 206] on div "RealKeywords" at bounding box center [532, 210] width 69 height 15
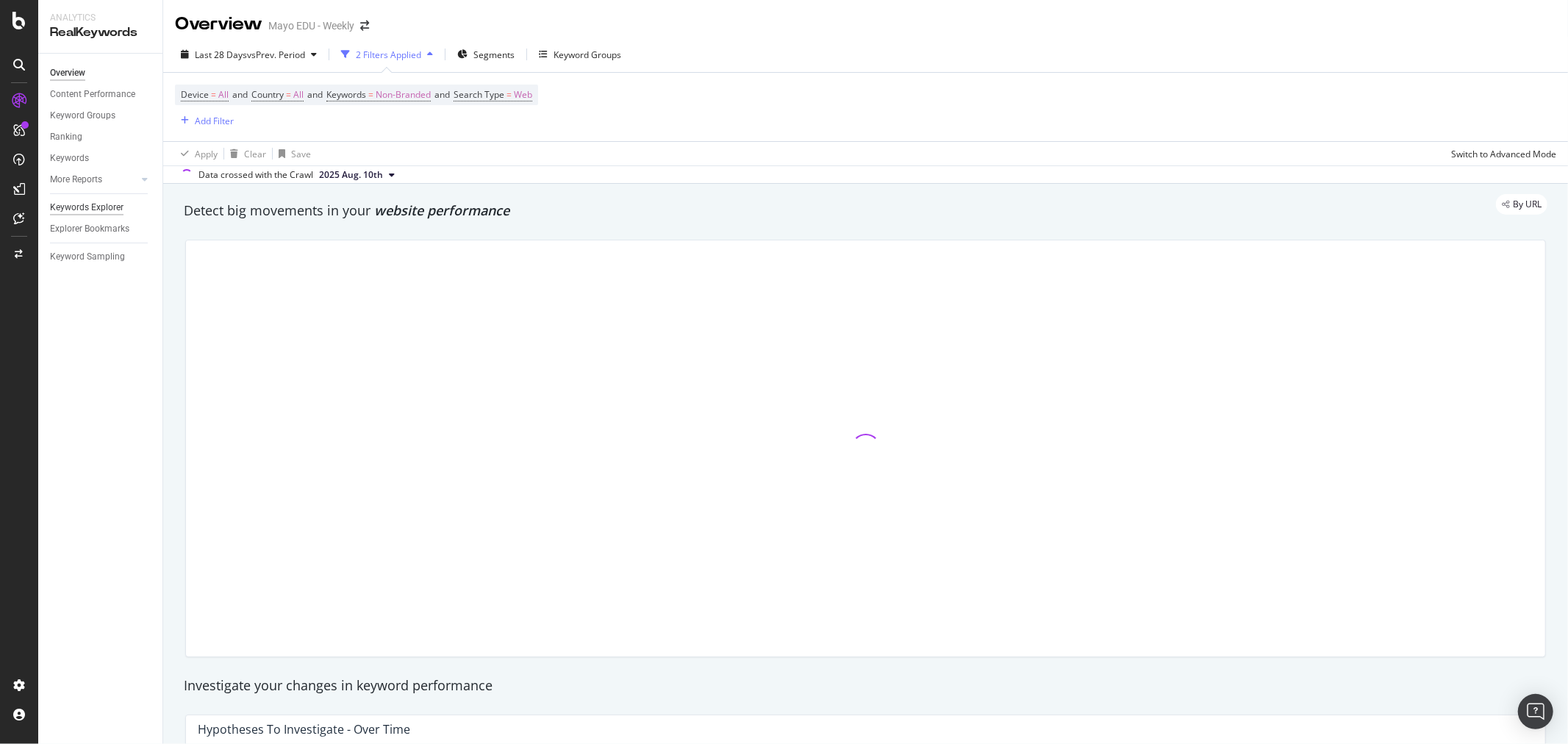
click at [107, 204] on div "Keywords Explorer" at bounding box center [86, 207] width 73 height 16
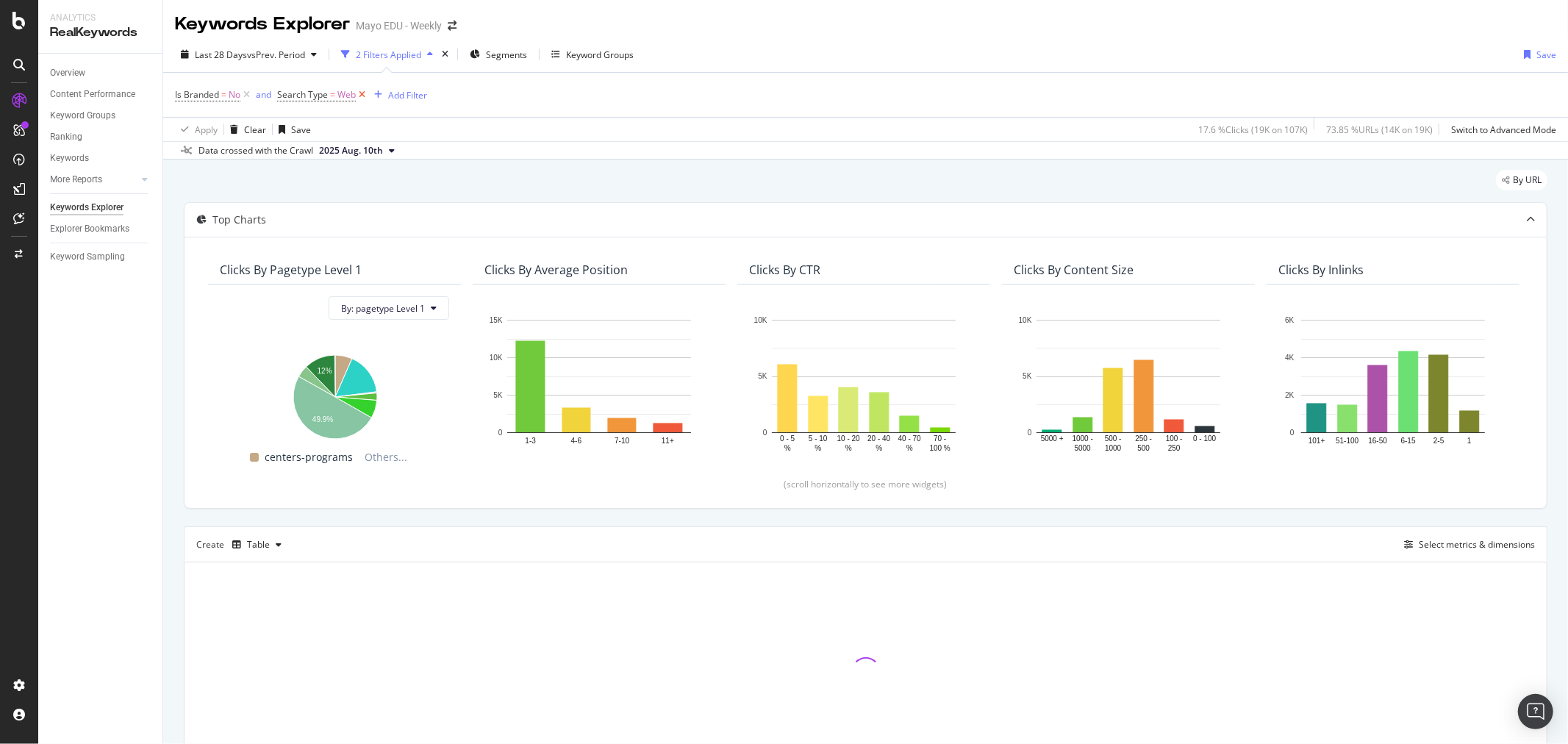
click at [360, 99] on icon at bounding box center [362, 95] width 12 height 15
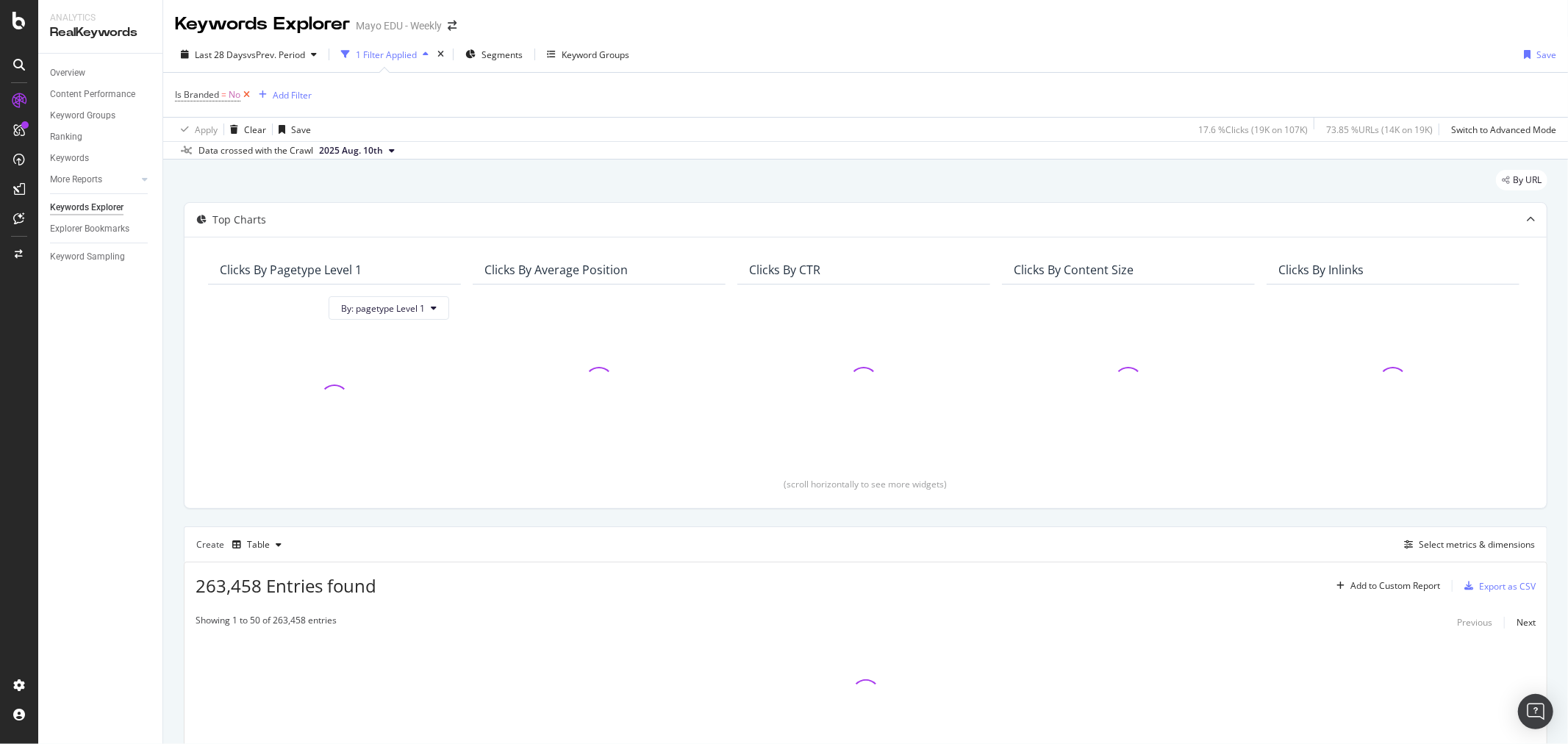
click at [246, 95] on icon at bounding box center [247, 95] width 12 height 15
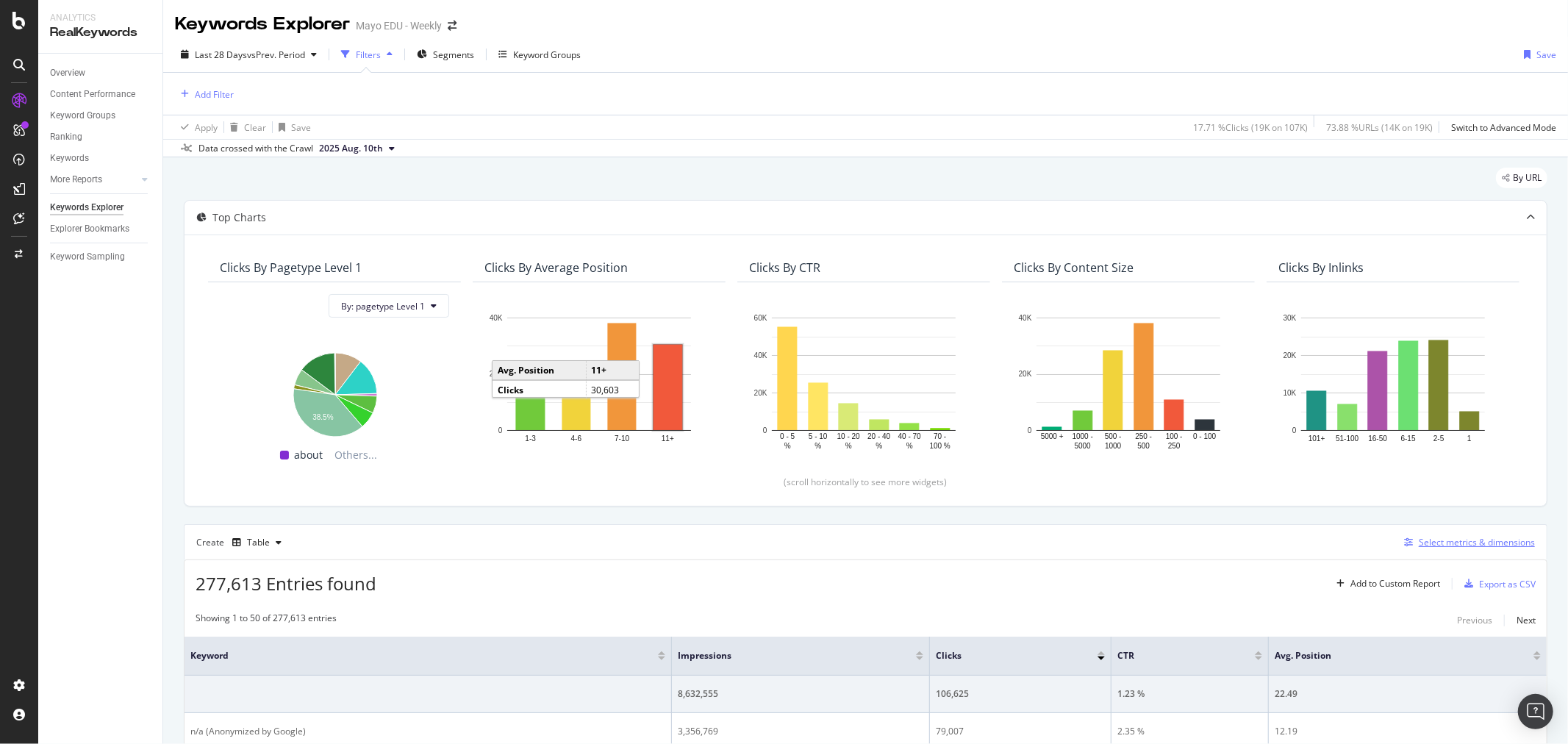
click at [1424, 540] on div "Select metrics & dimensions" at bounding box center [1477, 542] width 116 height 12
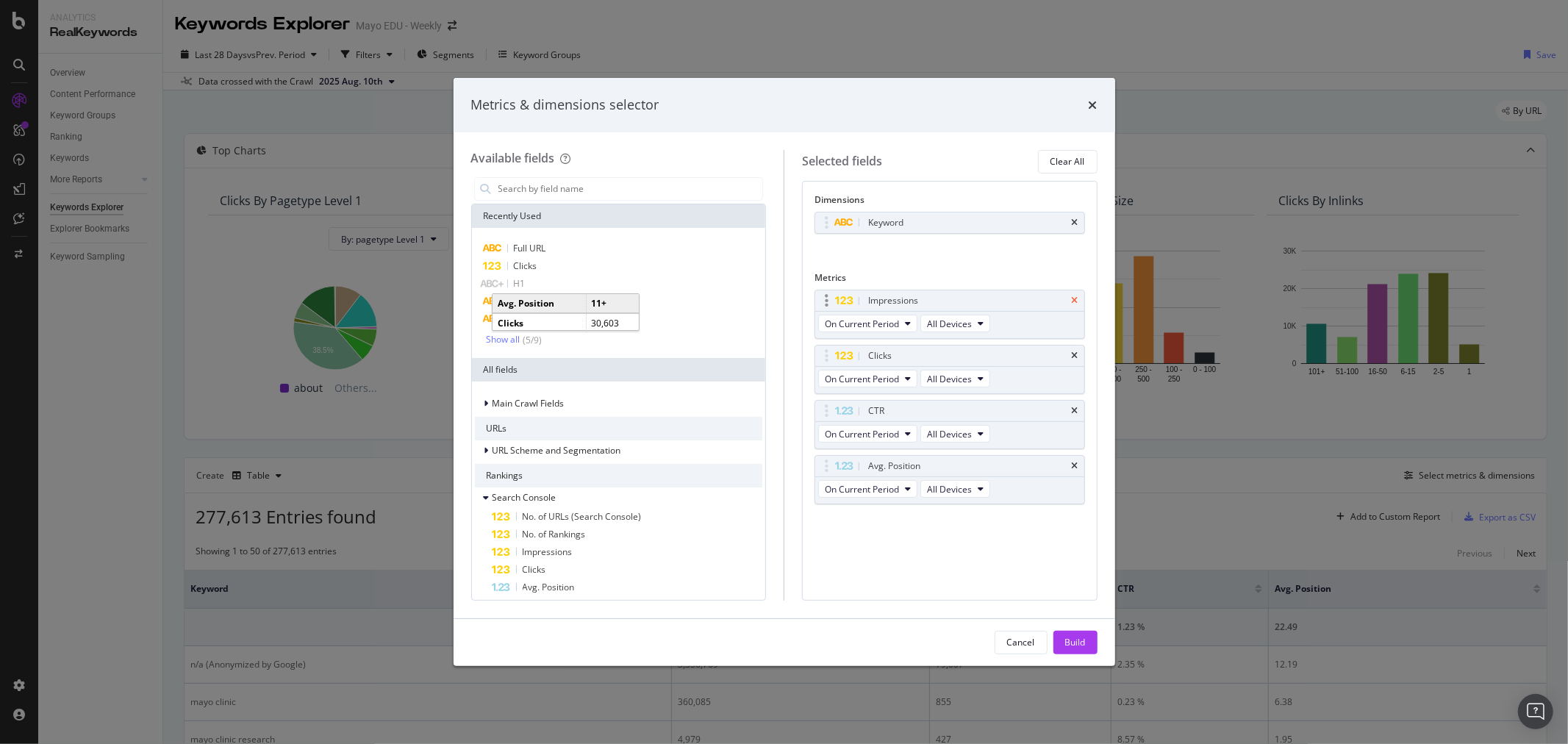
click at [1072, 297] on icon "times" at bounding box center [1075, 301] width 7 height 9
click at [1077, 355] on icon "times" at bounding box center [1075, 356] width 7 height 9
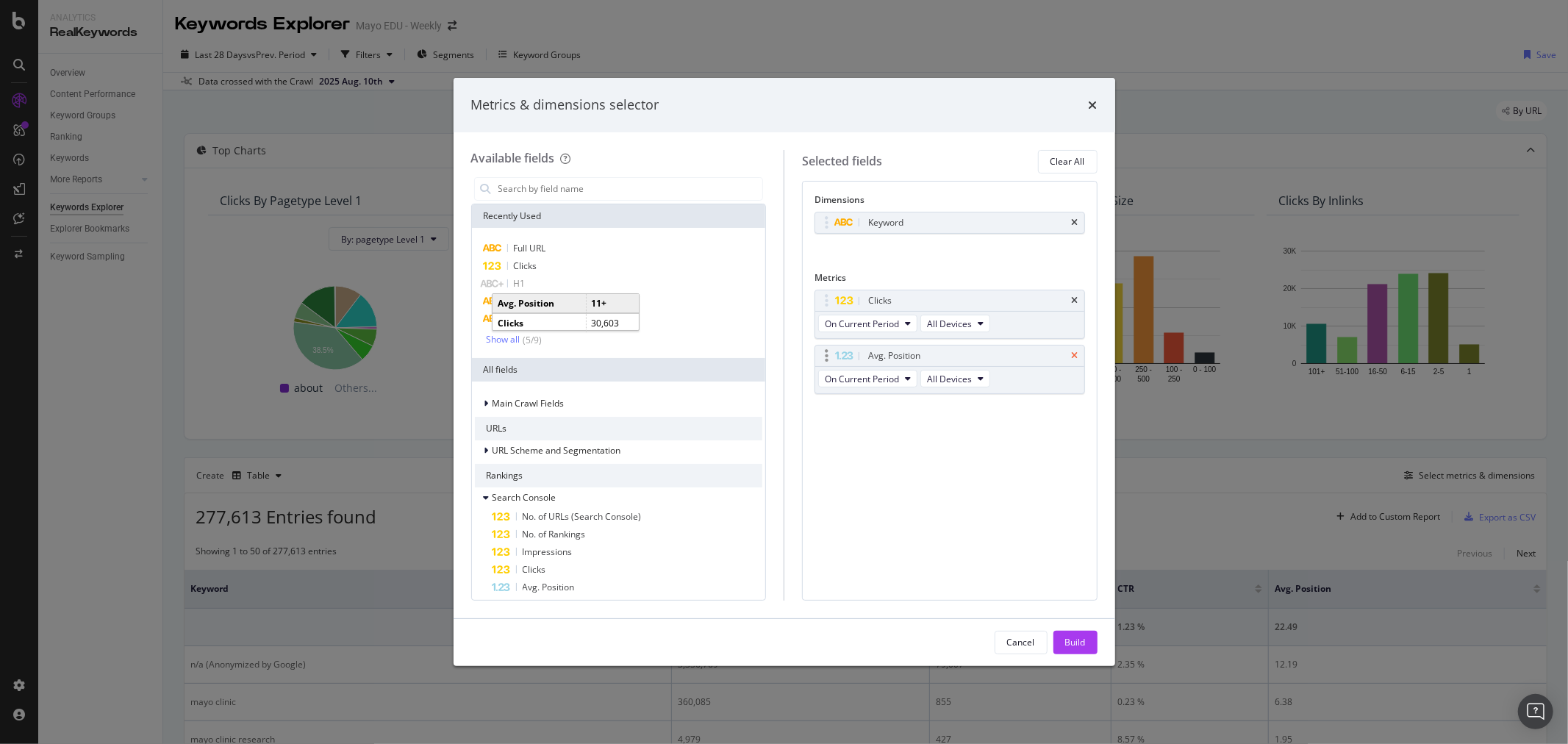
click at [1074, 354] on icon "times" at bounding box center [1075, 356] width 7 height 9
click at [1077, 224] on icon "times" at bounding box center [1075, 223] width 7 height 9
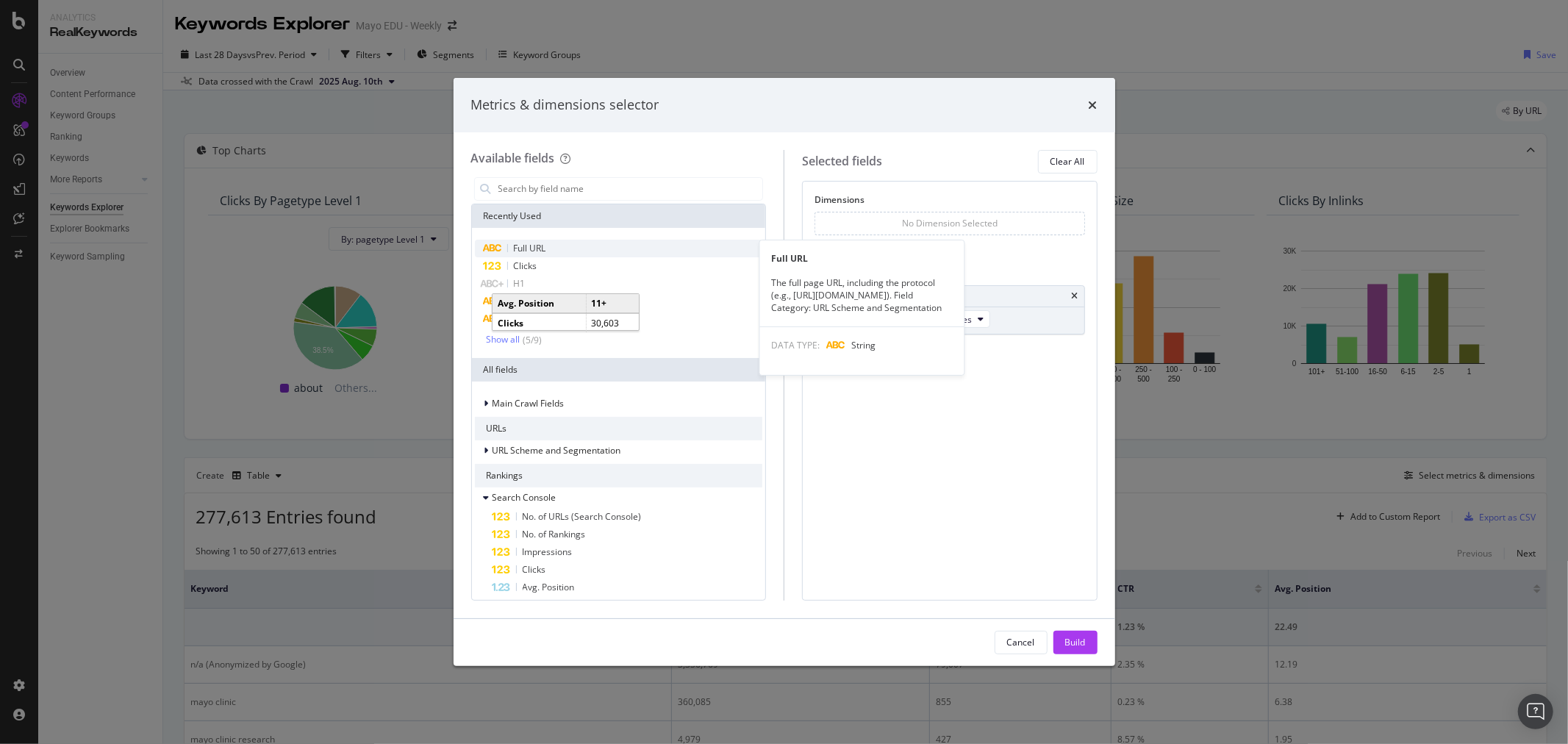
click at [546, 243] on span "Full URL" at bounding box center [529, 247] width 32 height 12
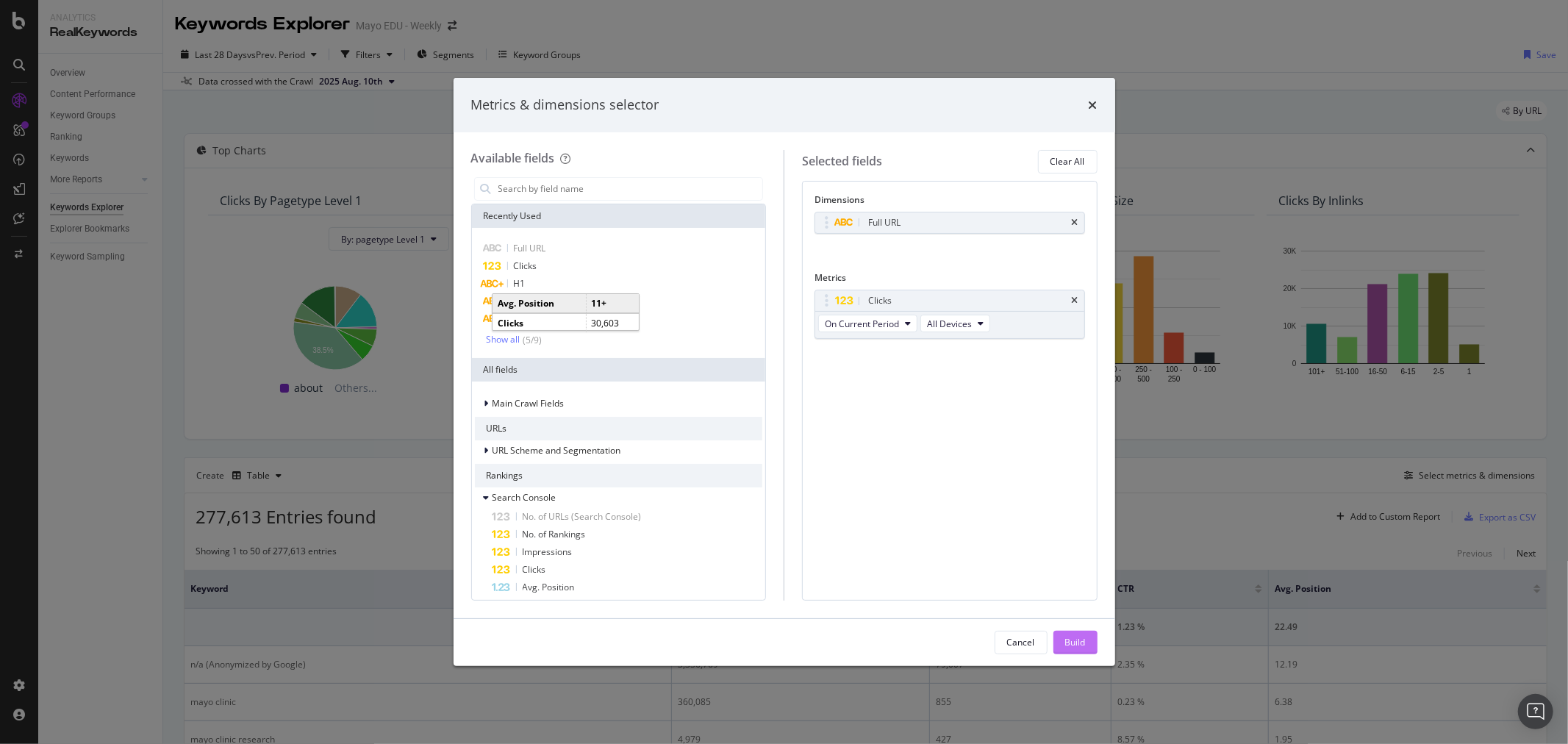
click at [1063, 640] on button "Build" at bounding box center [1076, 643] width 44 height 24
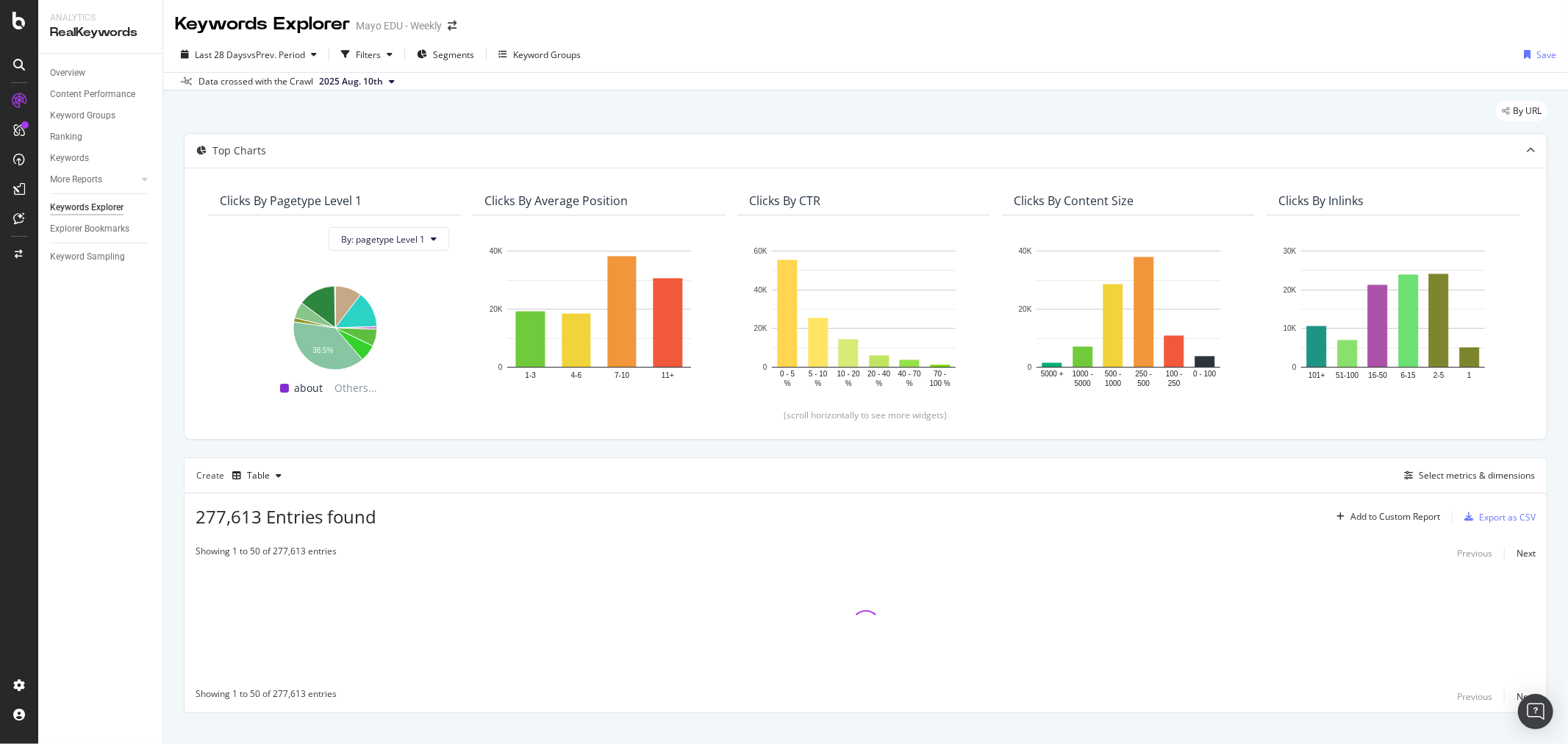
click at [201, 452] on div "Top Charts Clicks By pagetype Level 1 By: pagetype Level 1 Hold CTRL while clic…" at bounding box center [865, 423] width 1363 height 580
click at [294, 453] on div "Top Charts Clicks By pagetype Level 1 By: pagetype Level 1 Hold CTRL while clic…" at bounding box center [865, 423] width 1363 height 580
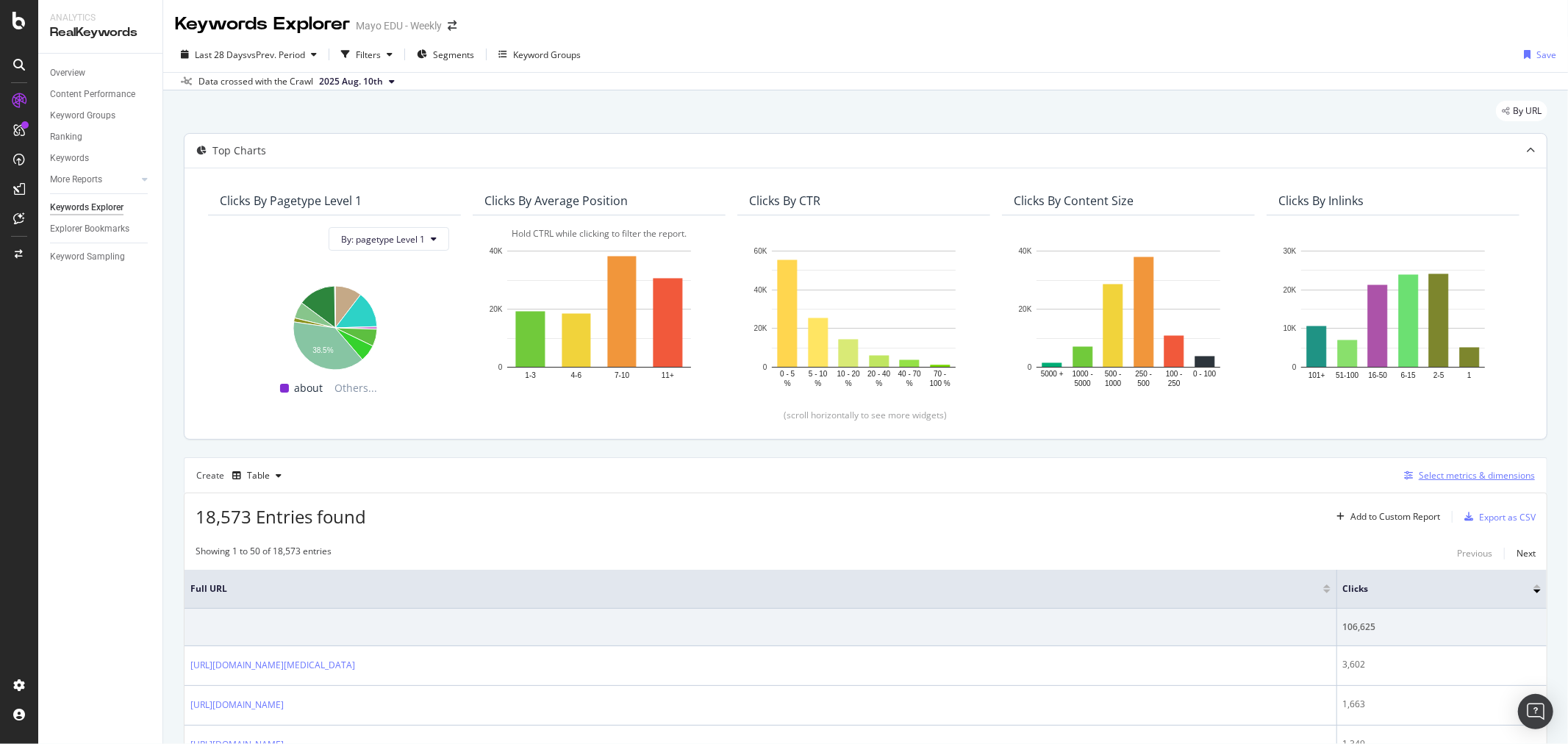
click at [1427, 474] on div "Select metrics & dimensions" at bounding box center [1477, 475] width 116 height 12
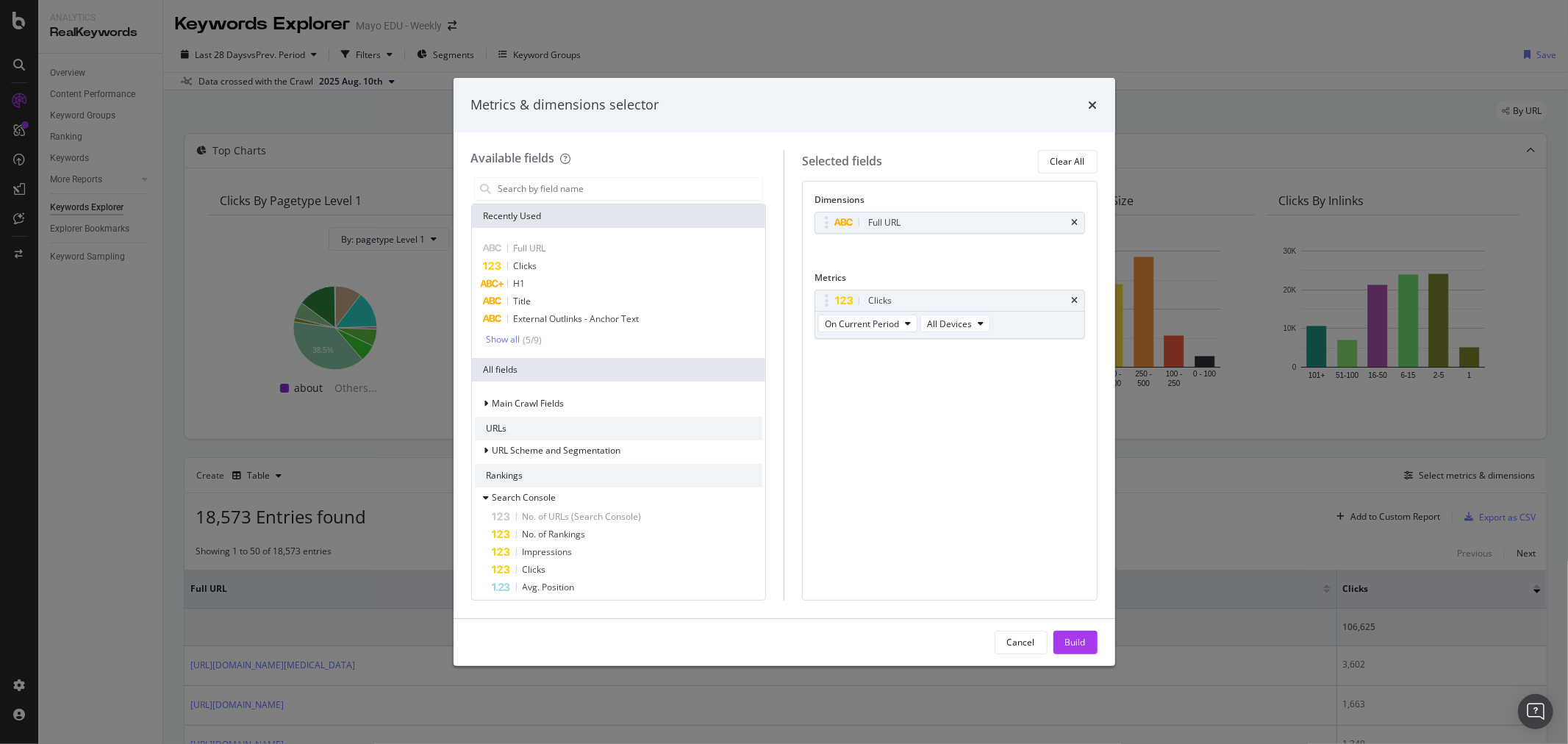
click at [1086, 107] on div "Metrics & dimensions selector" at bounding box center [784, 104] width 626 height 19
click at [1097, 104] on icon "times" at bounding box center [1093, 105] width 9 height 12
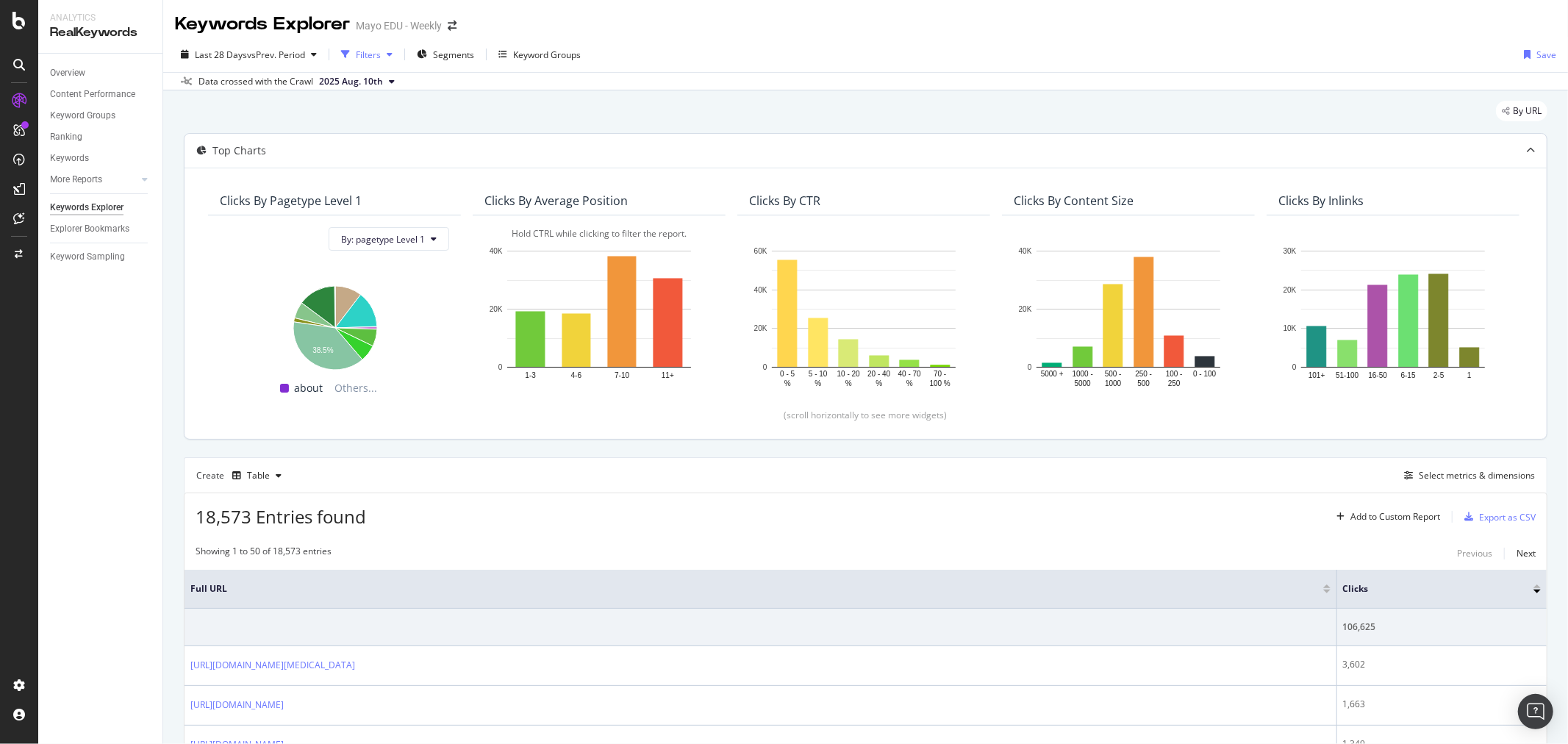
click at [386, 56] on div "button" at bounding box center [389, 54] width 17 height 9
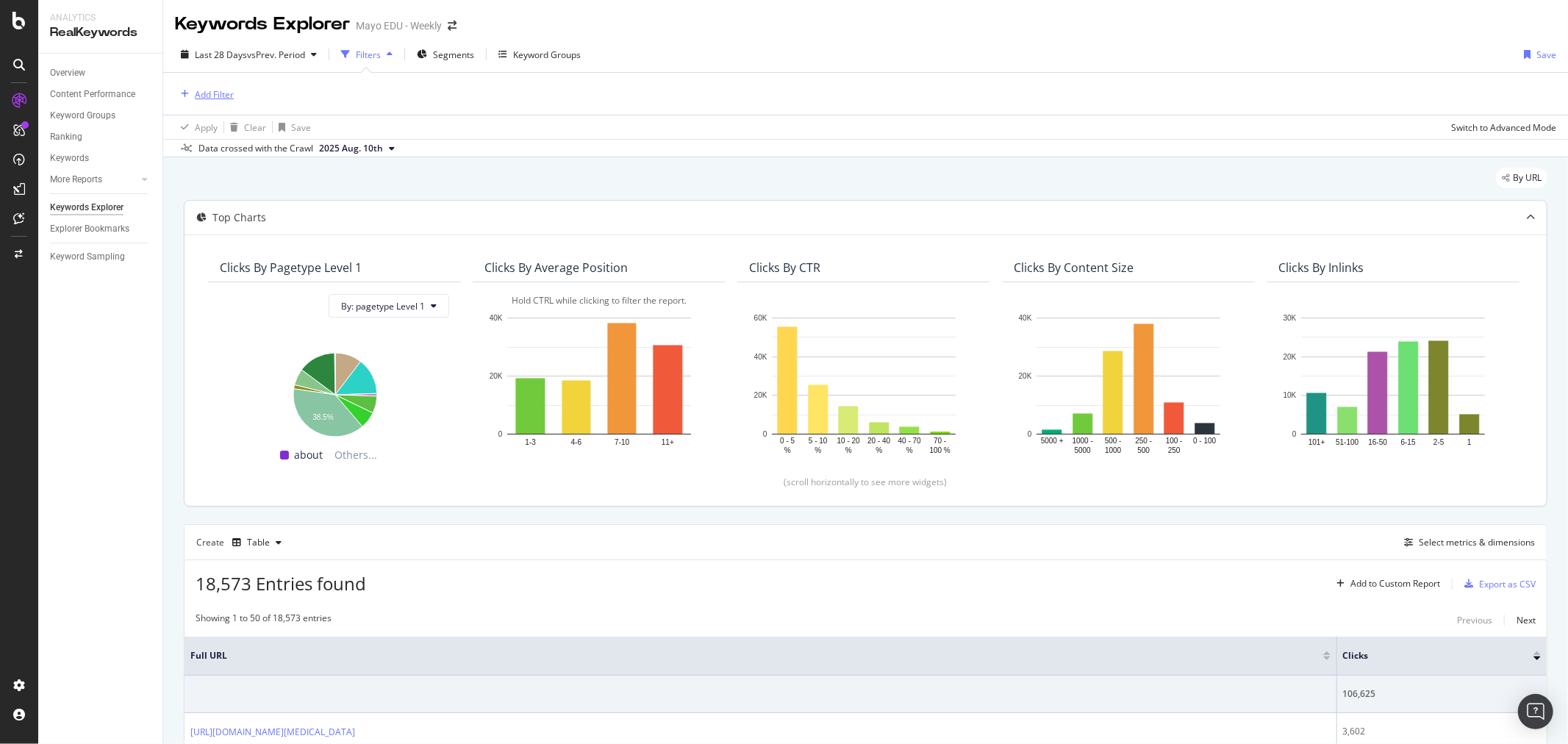
click at [213, 99] on div "Add Filter" at bounding box center [214, 94] width 39 height 12
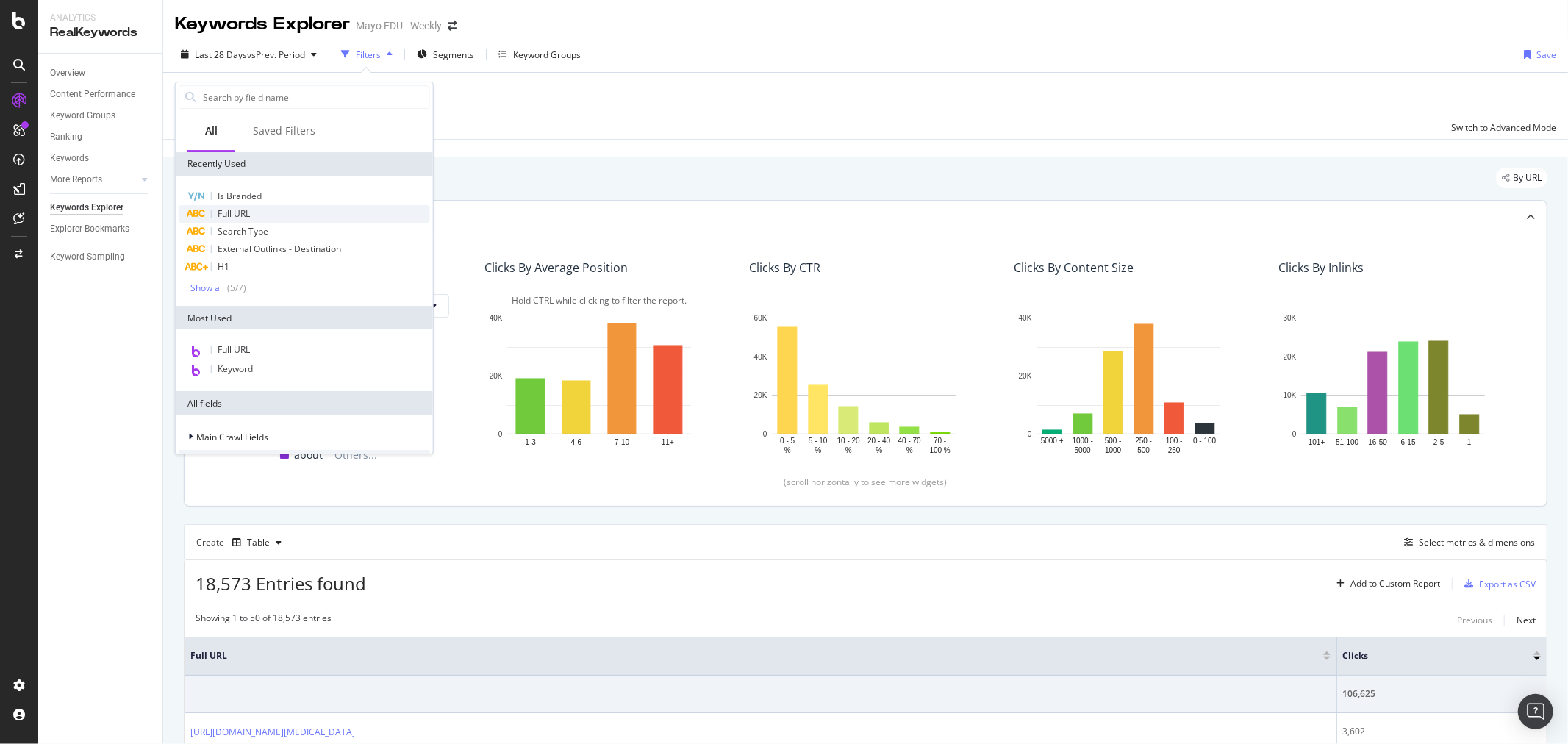
click at [241, 210] on span "Full URL" at bounding box center [233, 213] width 32 height 12
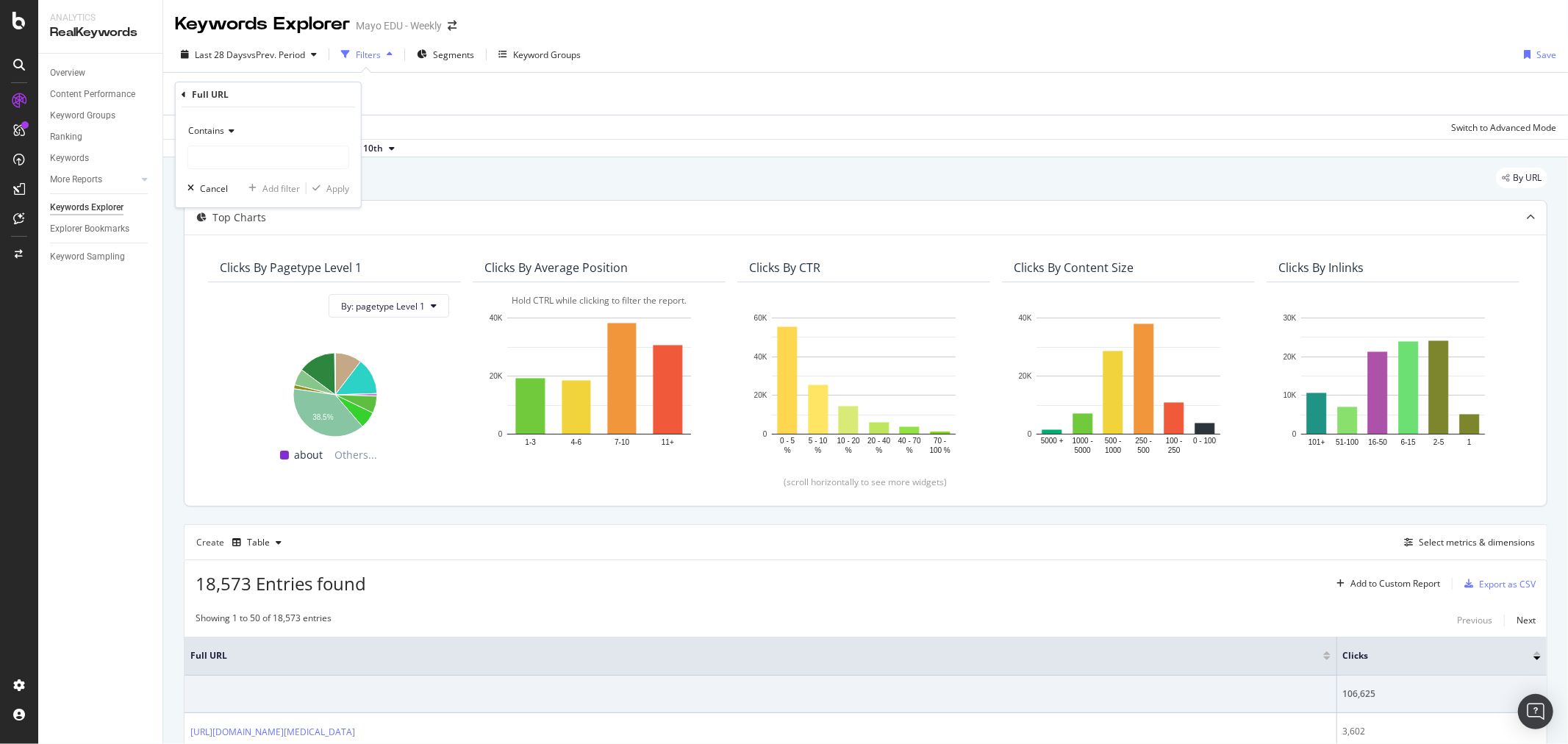
click at [312, 143] on div "Contains" at bounding box center [268, 144] width 162 height 50
click at [305, 163] on input "text" at bounding box center [268, 157] width 160 height 24
paste input "[URL][DOMAIN_NAME]"
type input "[URL][DOMAIN_NAME]"
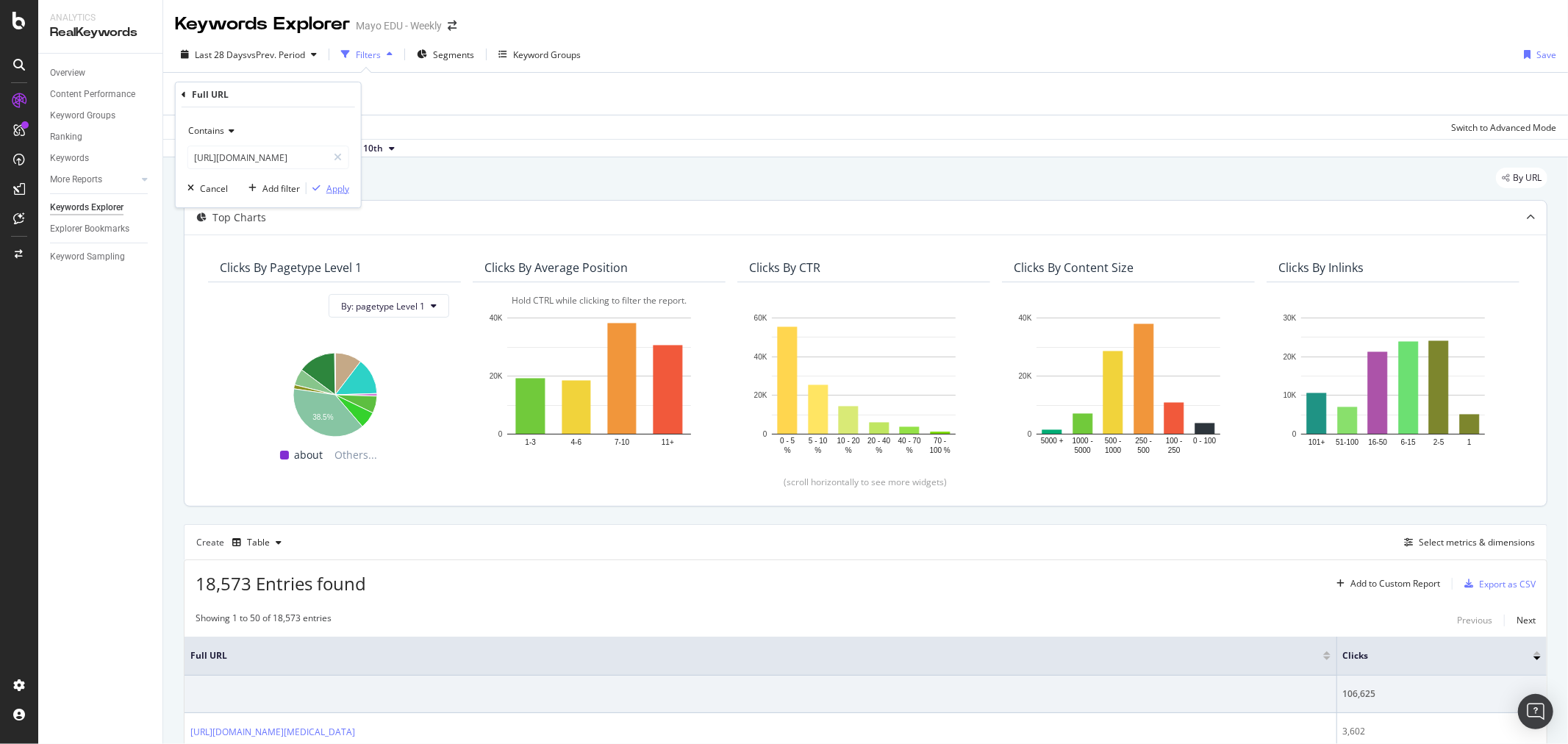
scroll to position [0, 0]
click at [330, 187] on div "Apply" at bounding box center [338, 188] width 23 height 12
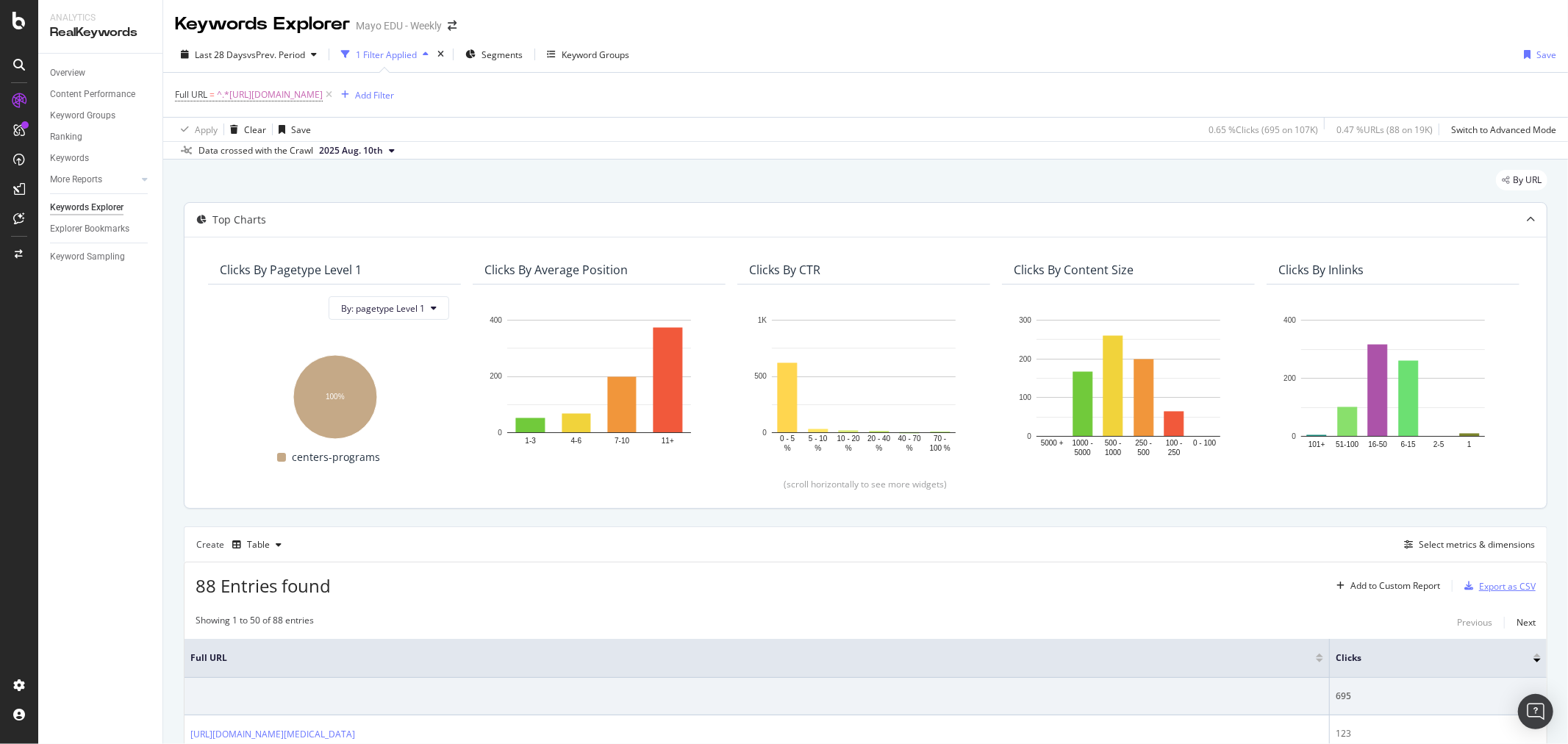
click at [1495, 591] on div "Export as CSV" at bounding box center [1507, 586] width 57 height 12
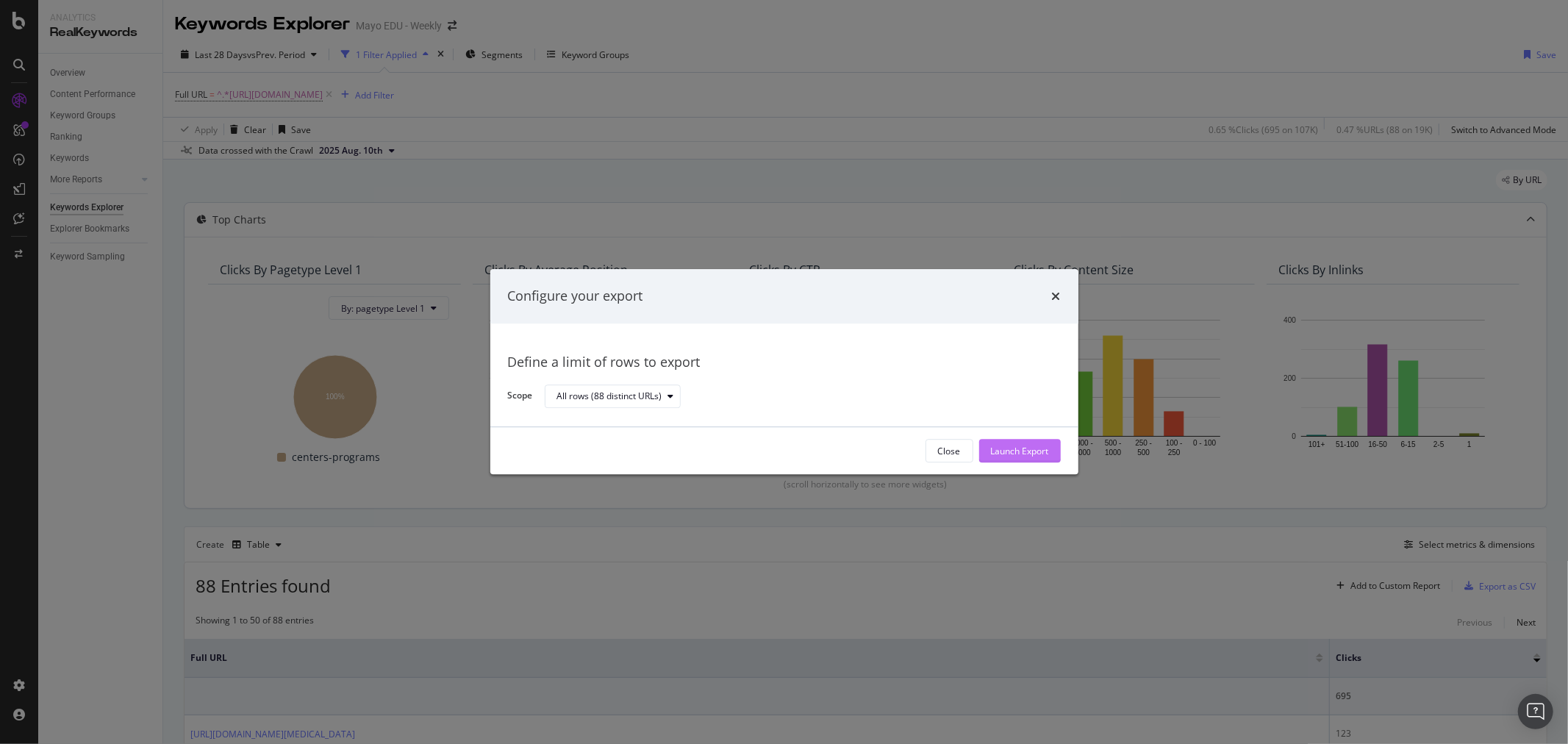
click at [1017, 447] on div "Launch Export" at bounding box center [1020, 451] width 58 height 12
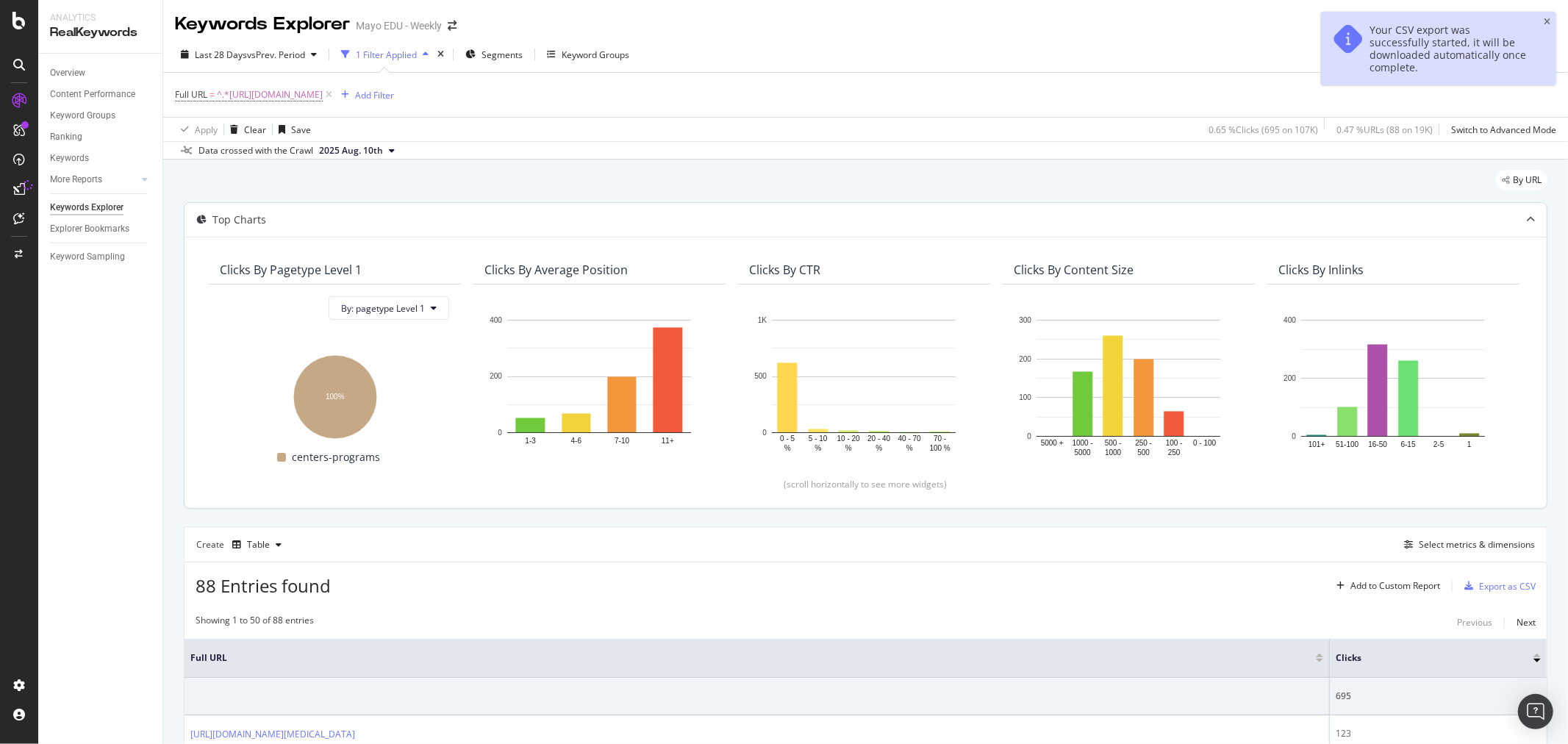
click at [1206, 52] on div "Last 28 Days vs Prev. Period 1 Filter Applied Segments Keyword Groups Save" at bounding box center [866, 58] width 1405 height 30
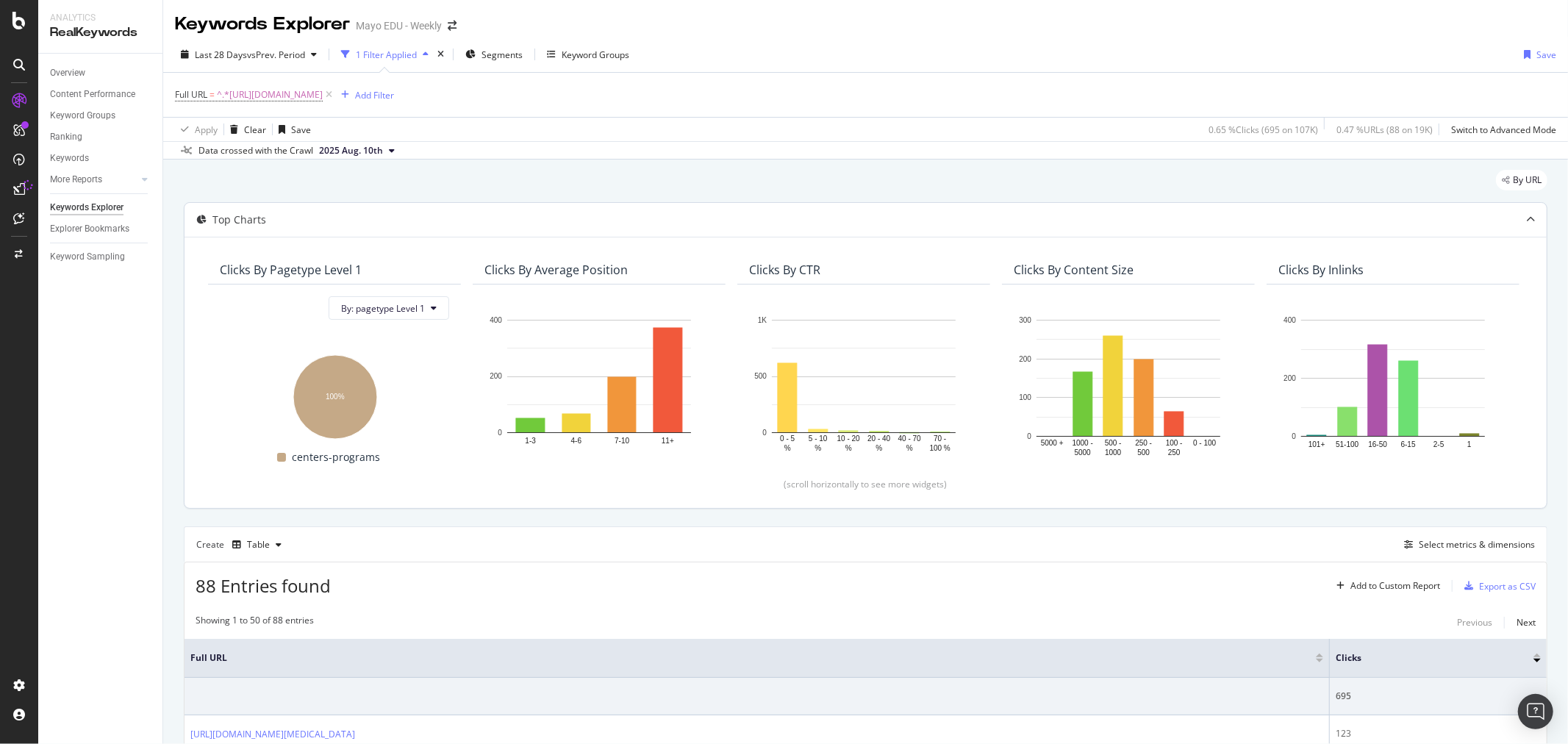
click at [1545, 24] on div "Keywords Explorer Mayo EDU - Weekly" at bounding box center [866, 18] width 1405 height 37
click at [1030, 136] on div "Apply Clear Save 0.65 % Clicks ( 695 on 107K ) 0.47 % URLs ( 88 on 19K ) Switch…" at bounding box center [866, 129] width 1405 height 25
click at [1009, 32] on div "Keywords Explorer Mayo EDU - Weekly" at bounding box center [866, 18] width 1405 height 37
click at [740, 113] on div "Full URL = ^.*[URL][DOMAIN_NAME] Add Filter" at bounding box center [865, 95] width 1381 height 44
